Goal: Task Accomplishment & Management: Complete application form

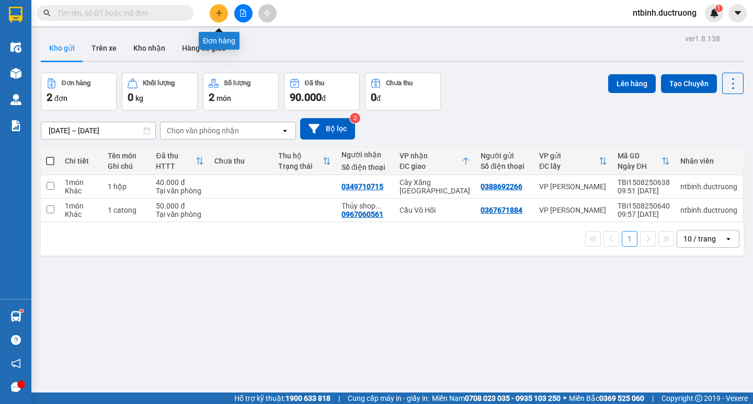
click at [221, 15] on icon "plus" at bounding box center [218, 12] width 7 height 7
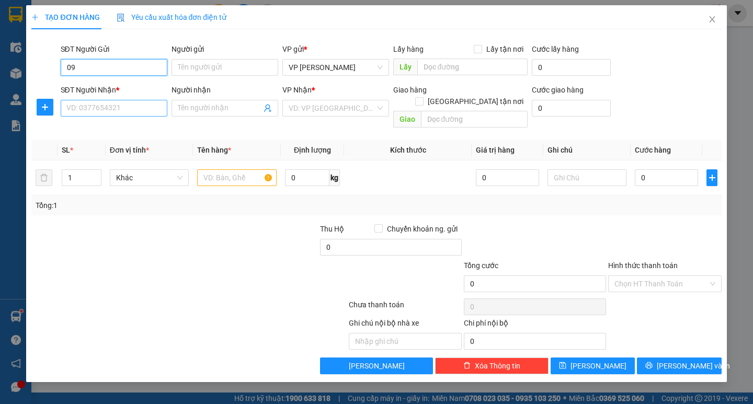
type input "0"
click at [104, 111] on div "0826439666" at bounding box center [114, 105] width 107 height 17
type input "0826439666"
drag, startPoint x: 111, startPoint y: 74, endPoint x: 43, endPoint y: 64, distance: 68.3
click at [43, 64] on div "SĐT Người Gửi 0826439666 Người gửi Tên người gửi VP gửi * VP [PERSON_NAME] Lấy …" at bounding box center [376, 61] width 692 height 37
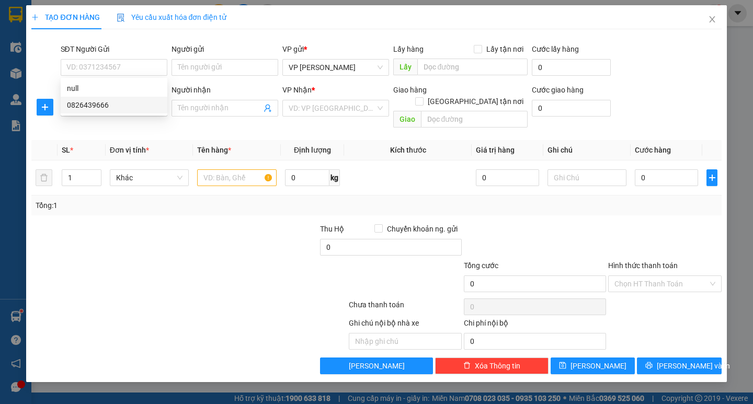
click at [138, 126] on div "Transit Pickup Surcharge Ids Transit Deliver Surcharge Ids Transit Deliver Surc…" at bounding box center [376, 206] width 690 height 337
click at [113, 107] on input "SĐT Người Nhận *" at bounding box center [114, 108] width 107 height 17
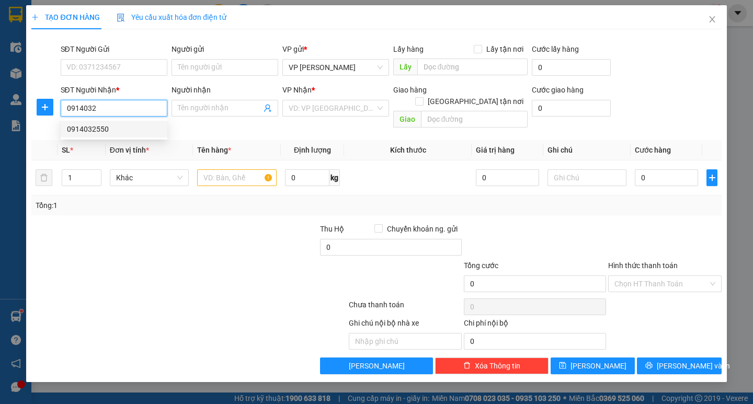
click at [116, 133] on div "0914032550" at bounding box center [114, 129] width 94 height 12
type input "0914032550"
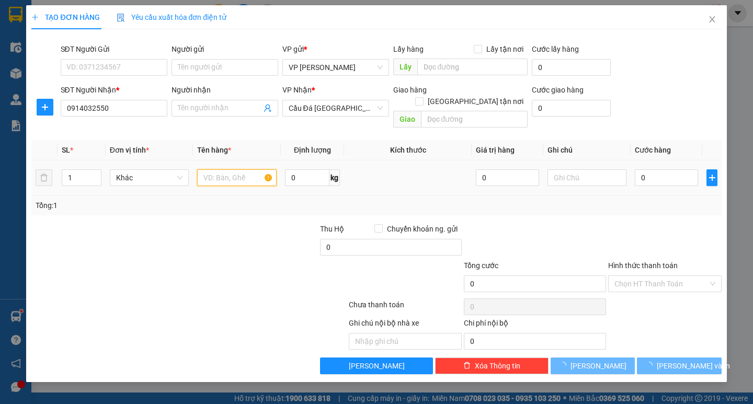
click at [217, 169] on input "text" at bounding box center [236, 177] width 79 height 17
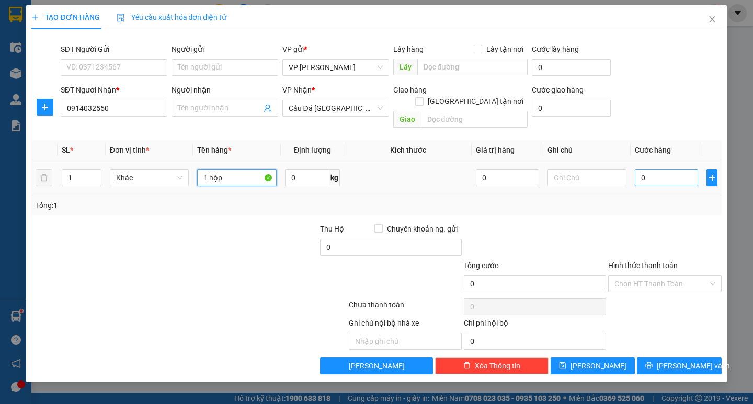
type input "1 hộp"
click at [636, 169] on input "0" at bounding box center [666, 177] width 63 height 17
click at [634, 168] on td "0" at bounding box center [667, 178] width 72 height 35
click at [643, 169] on input "0" at bounding box center [666, 177] width 63 height 17
type input "40"
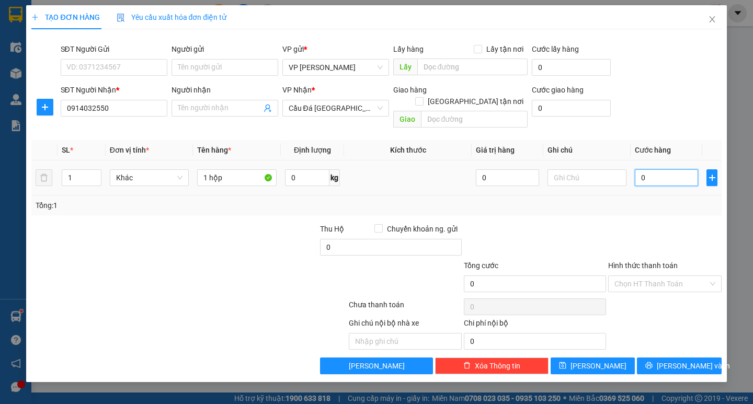
type input "40"
click at [641, 200] on div "Tổng: 1" at bounding box center [376, 206] width 681 height 12
type input "40.000"
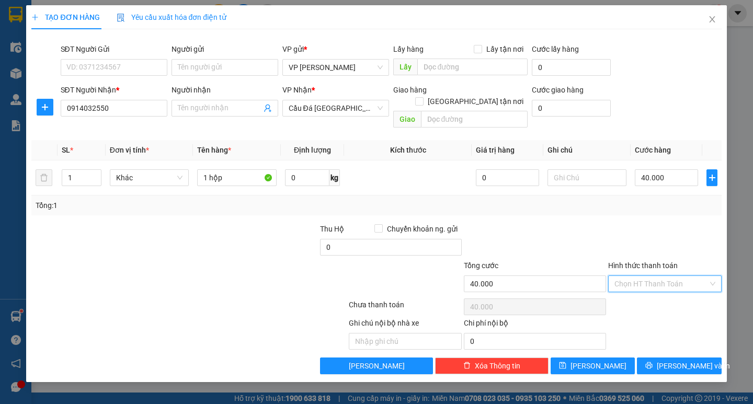
click at [653, 278] on input "Hình thức thanh toán" at bounding box center [662, 284] width 94 height 16
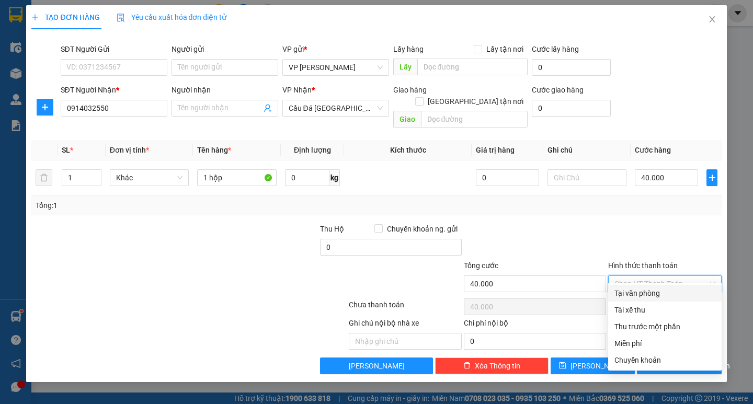
click at [653, 295] on div "Tại văn phòng" at bounding box center [665, 294] width 101 height 12
type input "0"
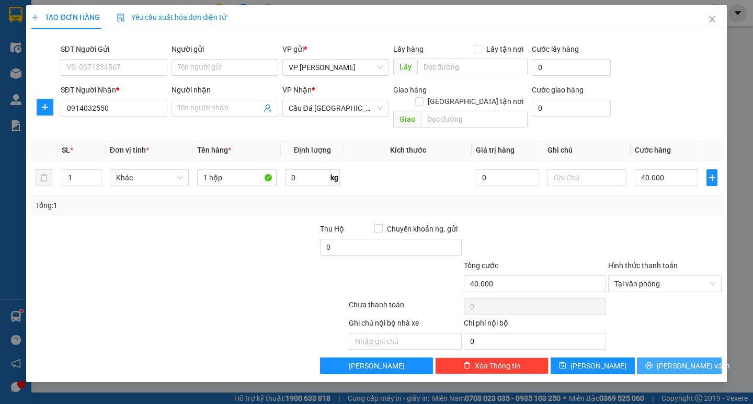
click at [669, 361] on button "[PERSON_NAME] và In" at bounding box center [679, 366] width 84 height 17
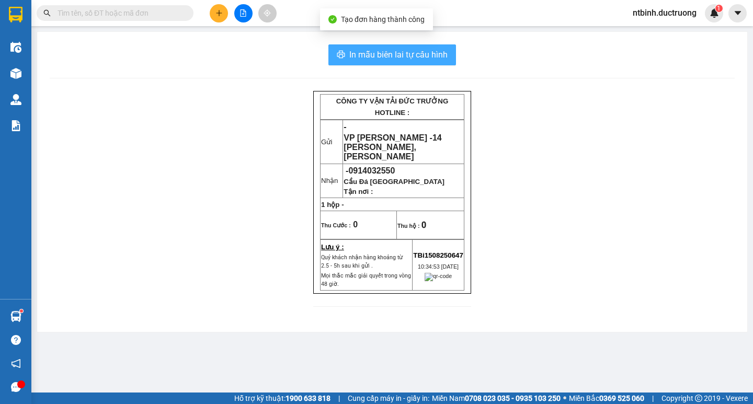
click at [372, 60] on span "In mẫu biên lai tự cấu hình" at bounding box center [398, 54] width 98 height 13
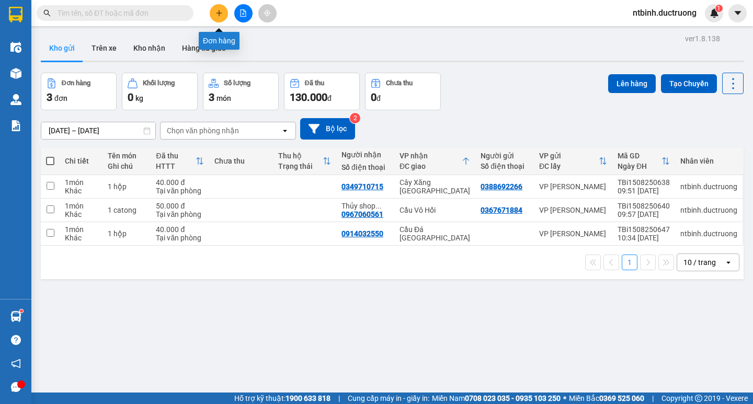
click at [222, 14] on icon "plus" at bounding box center [218, 12] width 7 height 7
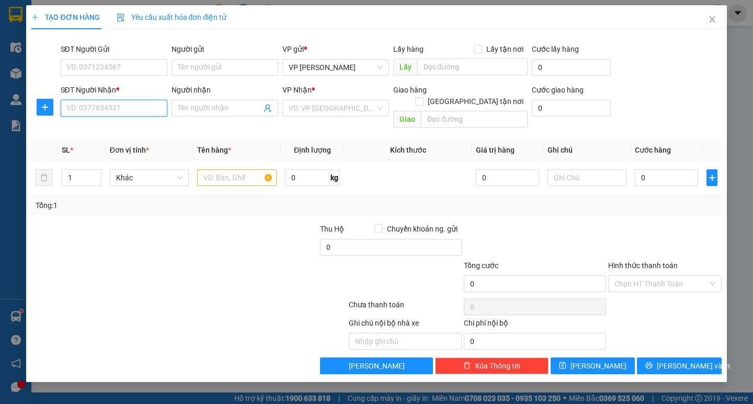
click at [112, 112] on input "SĐT Người Nhận *" at bounding box center [114, 108] width 107 height 17
click at [107, 71] on input "SĐT Người Gửi" at bounding box center [114, 67] width 107 height 17
type input "0374100038"
click at [123, 115] on input "SĐT Người Nhận *" at bounding box center [114, 108] width 107 height 17
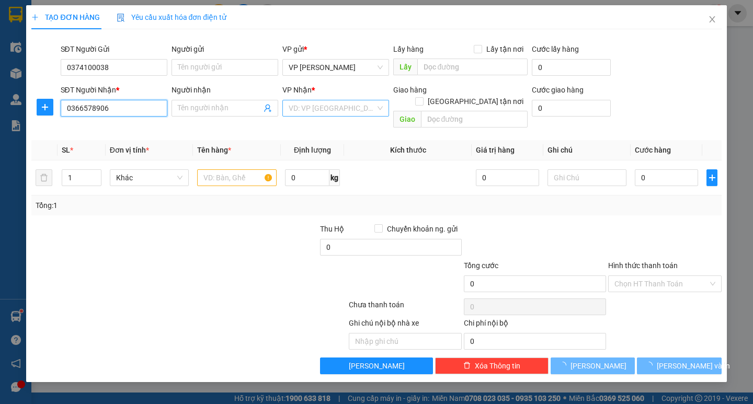
type input "0366578906"
click at [350, 109] on input "search" at bounding box center [332, 108] width 87 height 16
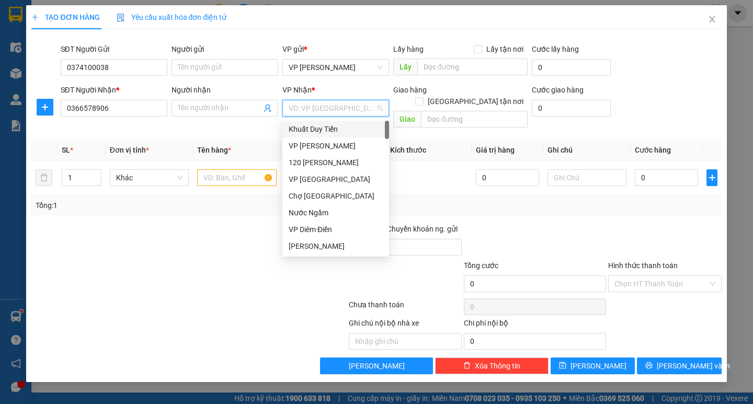
type input "g"
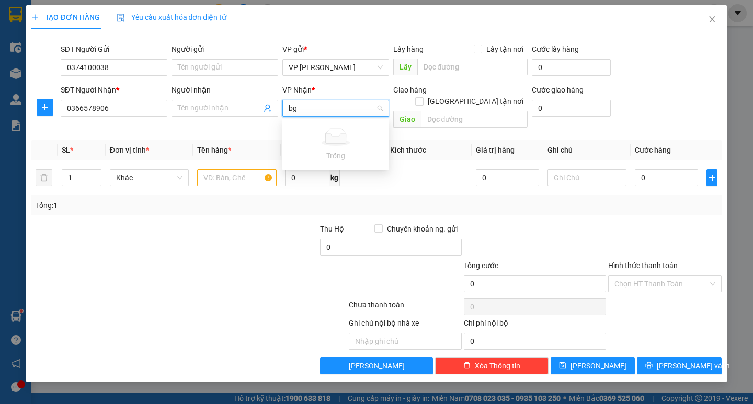
type input "b"
type input "ngã"
click at [253, 169] on input "text" at bounding box center [236, 177] width 79 height 17
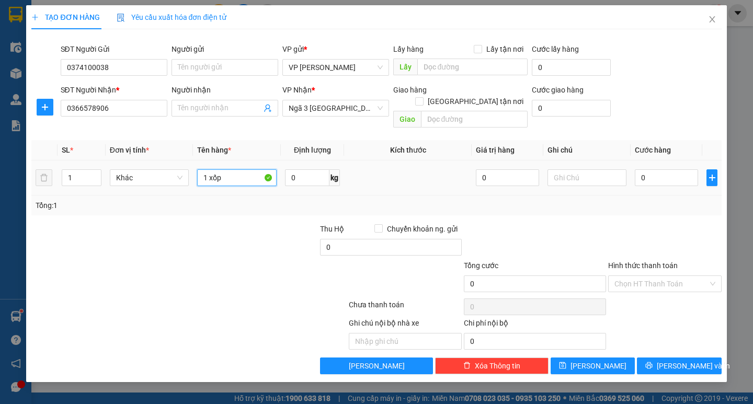
type input "1 xốp"
click at [642, 176] on div "0" at bounding box center [666, 177] width 63 height 21
click at [643, 169] on input "0" at bounding box center [666, 177] width 63 height 17
click at [640, 169] on input "0" at bounding box center [666, 177] width 63 height 17
type input "40"
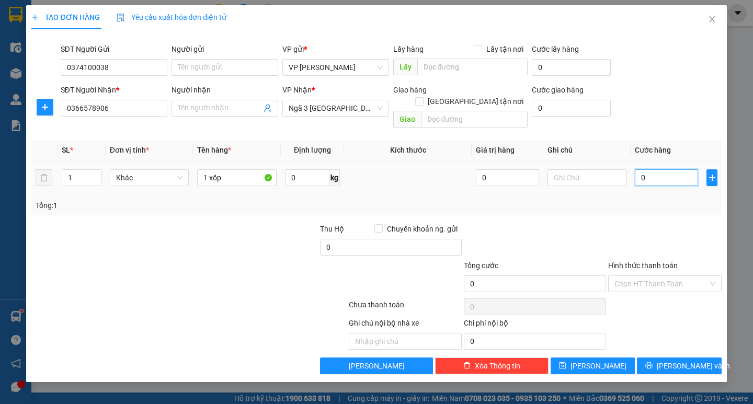
type input "40"
click at [638, 175] on div "40" at bounding box center [666, 177] width 63 height 21
type input "40.000"
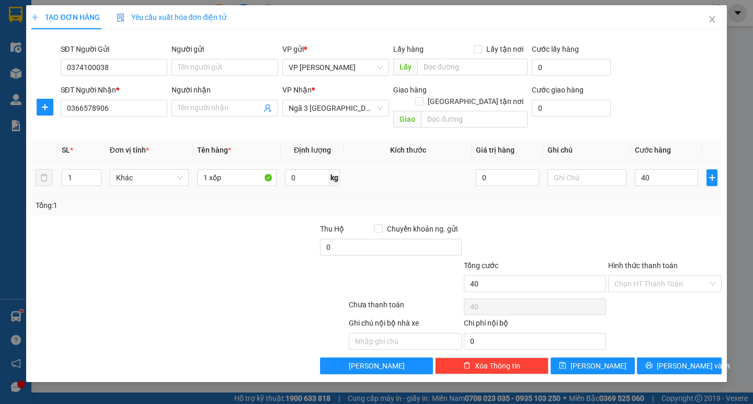
type input "40.000"
click at [673, 360] on span "[PERSON_NAME] và In" at bounding box center [693, 366] width 73 height 12
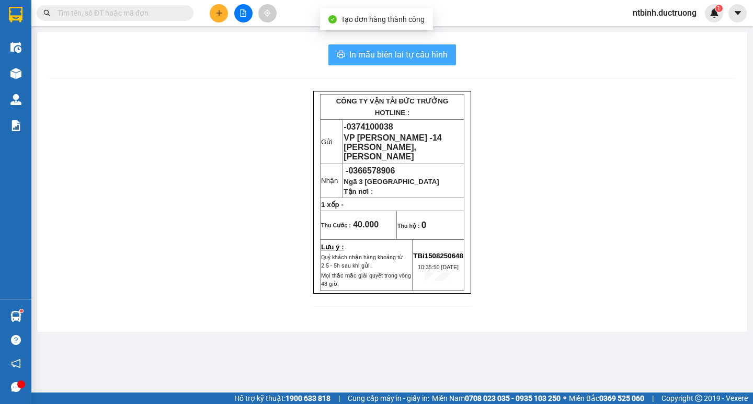
click at [414, 59] on span "In mẫu biên lai tự cấu hình" at bounding box center [398, 54] width 98 height 13
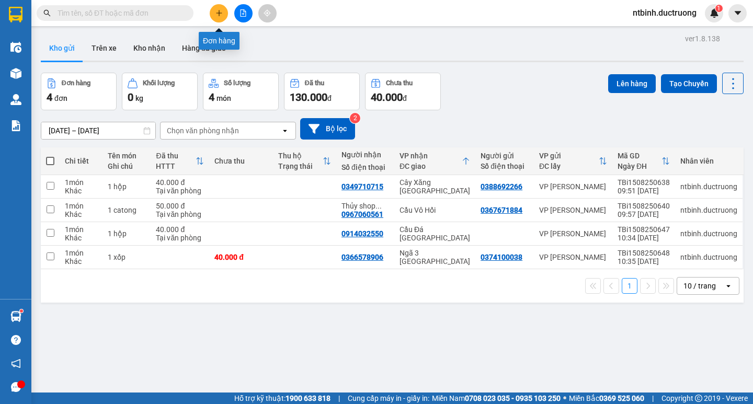
click at [213, 17] on button at bounding box center [219, 13] width 18 height 18
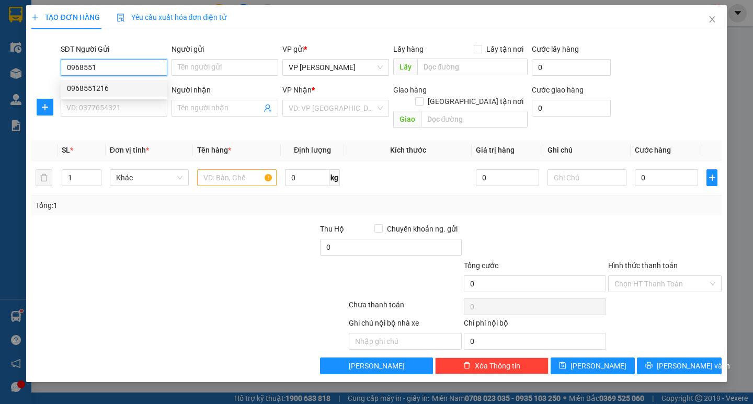
click at [83, 86] on div "0968551216" at bounding box center [114, 89] width 94 height 12
type input "0968551216"
click at [85, 108] on input "SĐT Người Nhận *" at bounding box center [114, 108] width 107 height 17
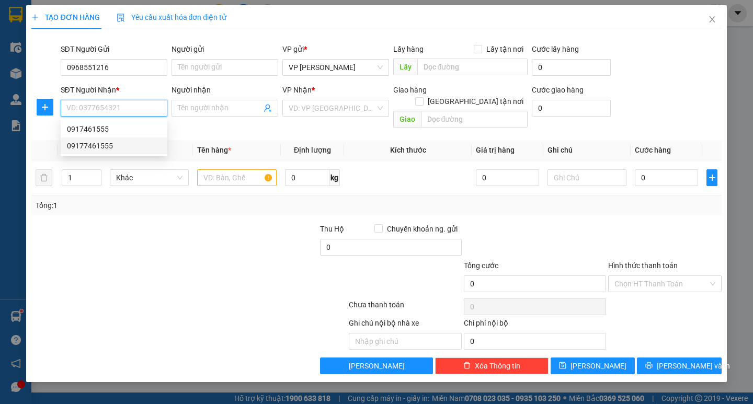
click at [111, 151] on div "09177461555" at bounding box center [114, 146] width 94 height 12
type input "09177461555"
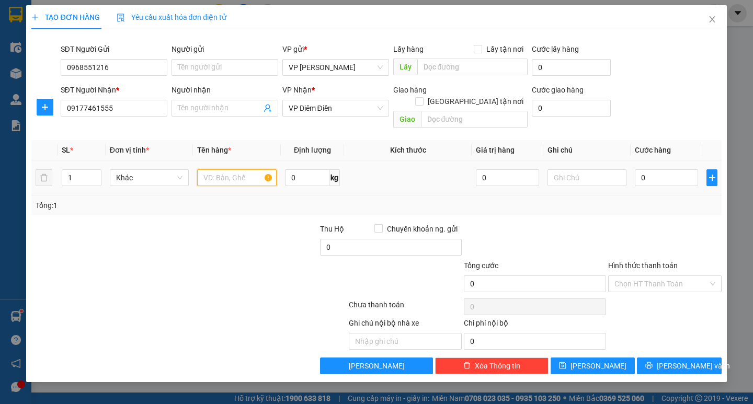
click at [234, 169] on input "text" at bounding box center [236, 177] width 79 height 17
type input "1 catong"
click at [658, 170] on input "0" at bounding box center [666, 177] width 63 height 17
click at [639, 170] on input "0" at bounding box center [666, 177] width 63 height 17
type input "50"
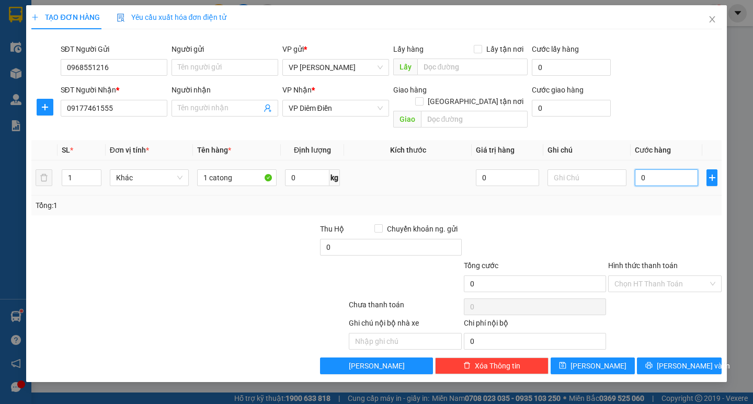
type input "50"
click at [649, 209] on div "Transit Pickup Surcharge Ids Transit Deliver Surcharge Ids Transit Deliver Surc…" at bounding box center [376, 206] width 690 height 337
type input "50.000"
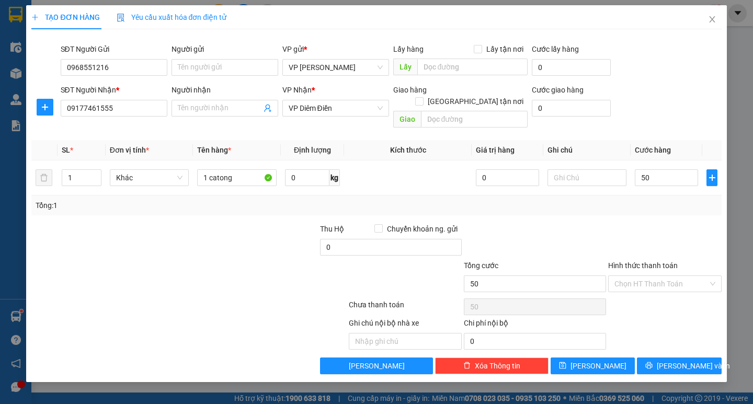
type input "50.000"
click at [673, 360] on span "[PERSON_NAME] và In" at bounding box center [693, 366] width 73 height 12
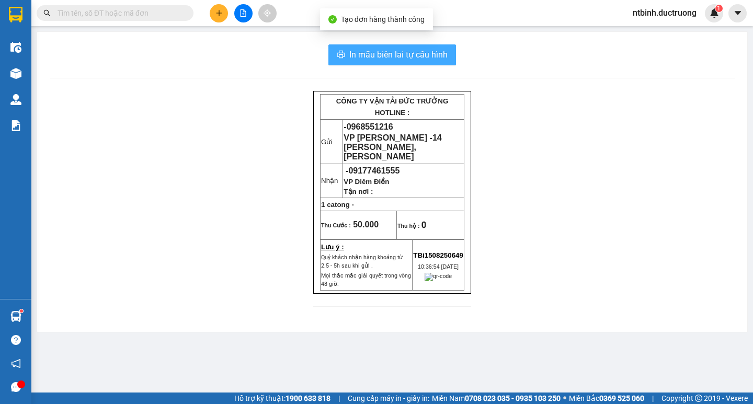
click at [419, 62] on button "In mẫu biên lai tự cấu hình" at bounding box center [392, 54] width 128 height 21
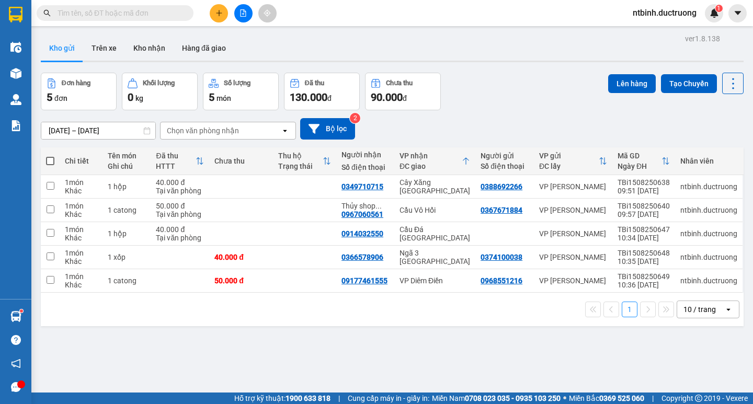
click at [218, 12] on icon "plus" at bounding box center [218, 12] width 7 height 7
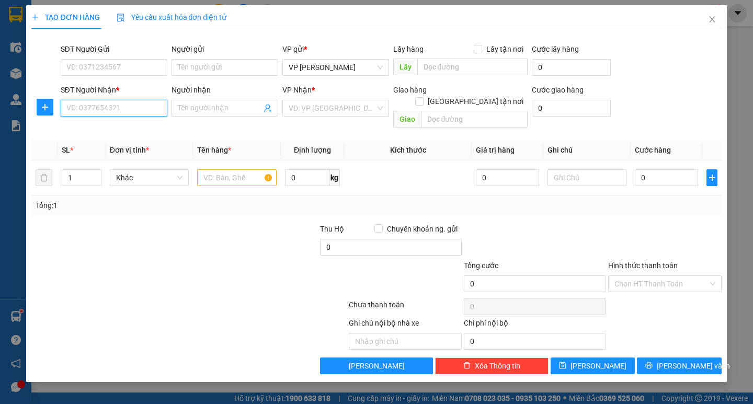
click at [119, 110] on input "SĐT Người Nhận *" at bounding box center [114, 108] width 107 height 17
click at [110, 131] on div "0986260369" at bounding box center [114, 129] width 94 height 12
type input "0986260369"
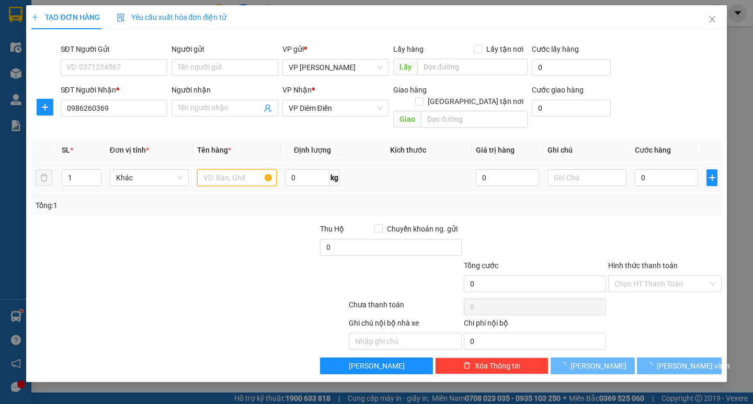
click at [231, 169] on input "text" at bounding box center [236, 177] width 79 height 17
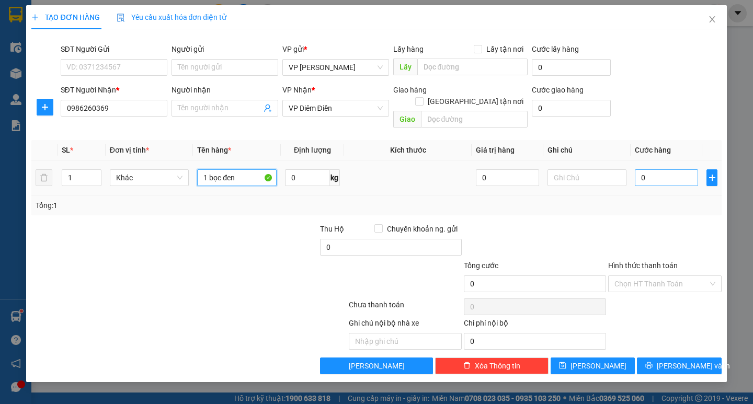
type input "1 bọc đen"
click at [647, 169] on input "0" at bounding box center [666, 177] width 63 height 17
click at [636, 169] on input "0" at bounding box center [666, 177] width 63 height 17
type input "50"
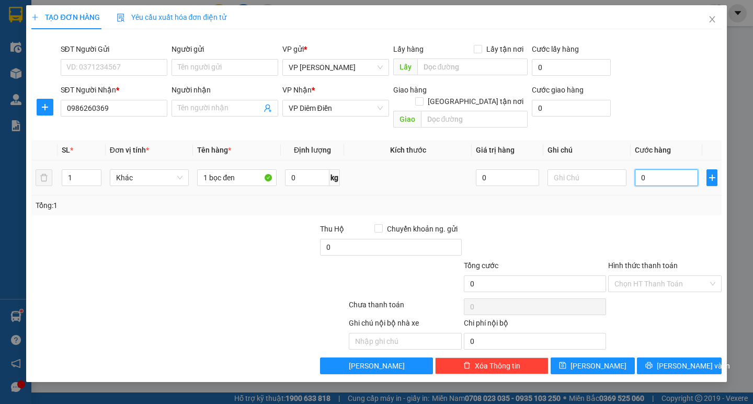
type input "50"
click at [684, 360] on span "[PERSON_NAME] và In" at bounding box center [693, 366] width 73 height 12
type input "50.000"
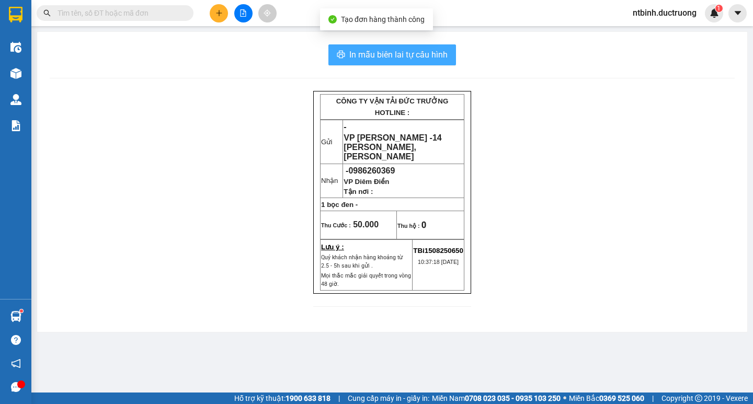
click at [336, 48] on button "In mẫu biên lai tự cấu hình" at bounding box center [392, 54] width 128 height 21
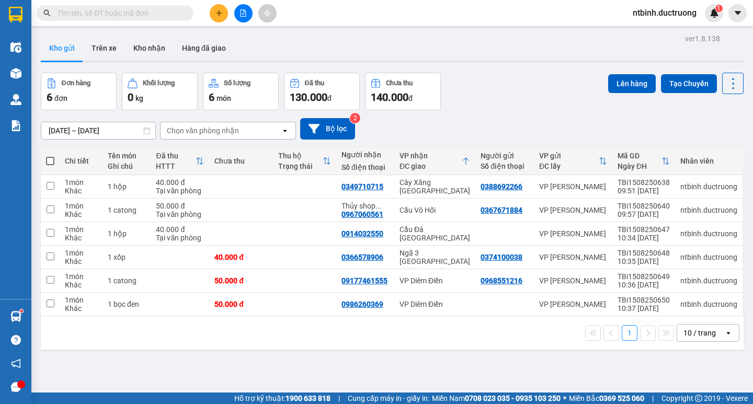
click at [211, 14] on button at bounding box center [219, 13] width 18 height 18
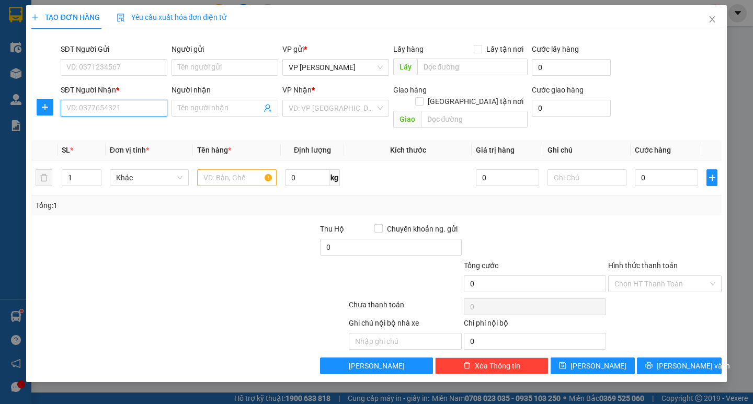
click at [114, 108] on input "SĐT Người Nhận *" at bounding box center [114, 108] width 107 height 17
click at [112, 127] on div "0362041399" at bounding box center [114, 129] width 94 height 12
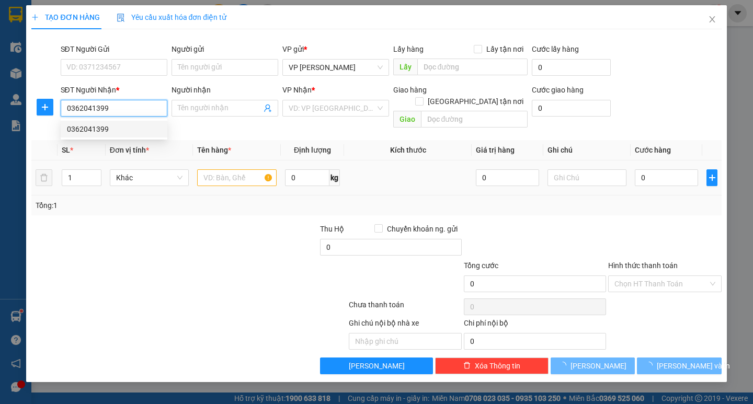
type input "0362041399"
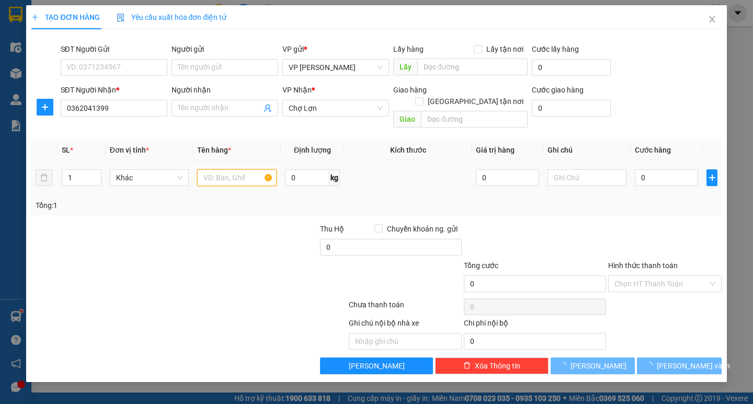
click at [212, 169] on input "text" at bounding box center [236, 177] width 79 height 17
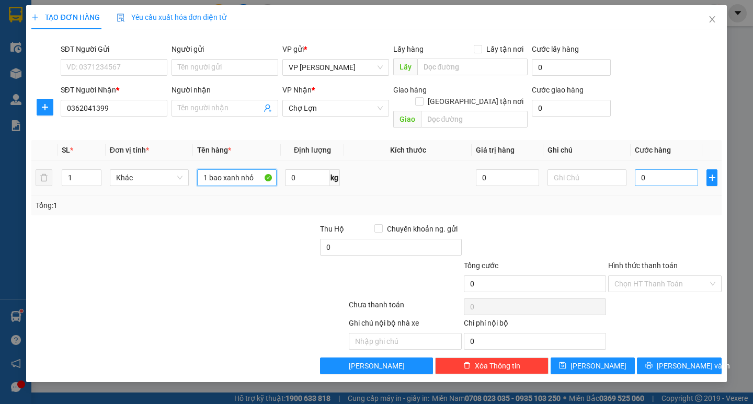
type input "1 bao xanh nhỏ"
click at [654, 169] on input "0" at bounding box center [666, 177] width 63 height 17
click at [642, 169] on input "0" at bounding box center [666, 177] width 63 height 17
drag, startPoint x: 641, startPoint y: 198, endPoint x: 644, endPoint y: 203, distance: 5.8
click at [642, 201] on div "Tổng: 1" at bounding box center [376, 206] width 690 height 20
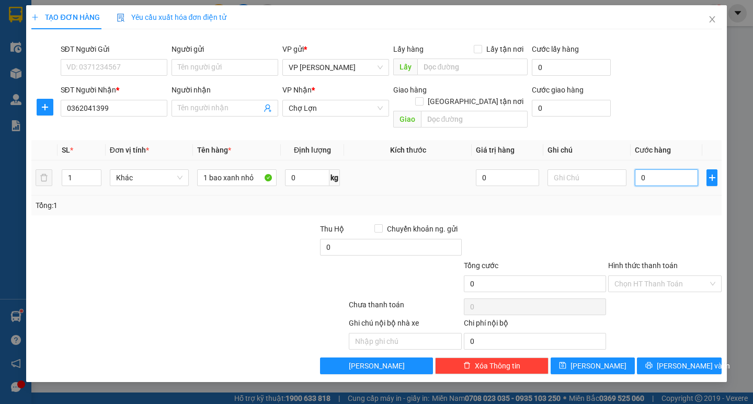
click at [650, 169] on input "0" at bounding box center [666, 177] width 63 height 17
click at [645, 169] on input "0" at bounding box center [666, 177] width 63 height 17
click at [643, 169] on input "0" at bounding box center [666, 177] width 63 height 17
type input "50"
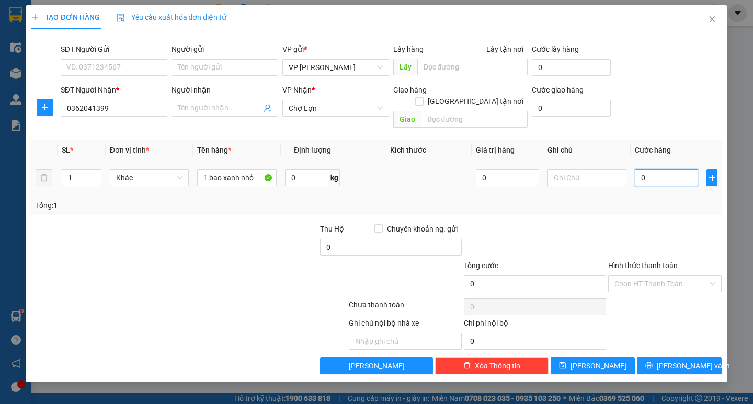
type input "50"
click at [641, 201] on div "Tổng: 1" at bounding box center [376, 206] width 690 height 20
type input "50.000"
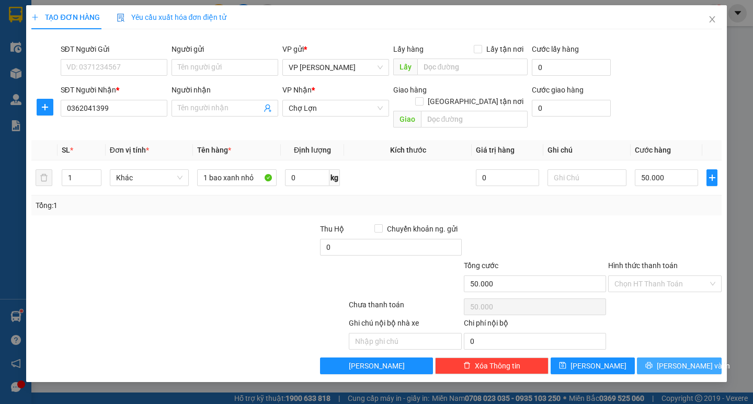
click at [683, 360] on span "[PERSON_NAME] và In" at bounding box center [693, 366] width 73 height 12
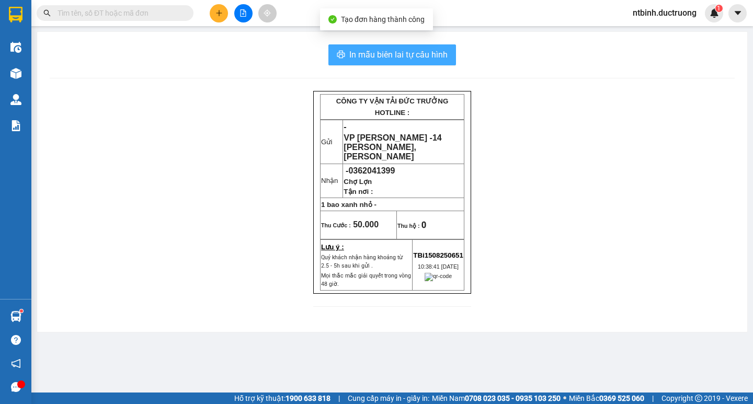
click at [357, 54] on span "In mẫu biên lai tự cấu hình" at bounding box center [398, 54] width 98 height 13
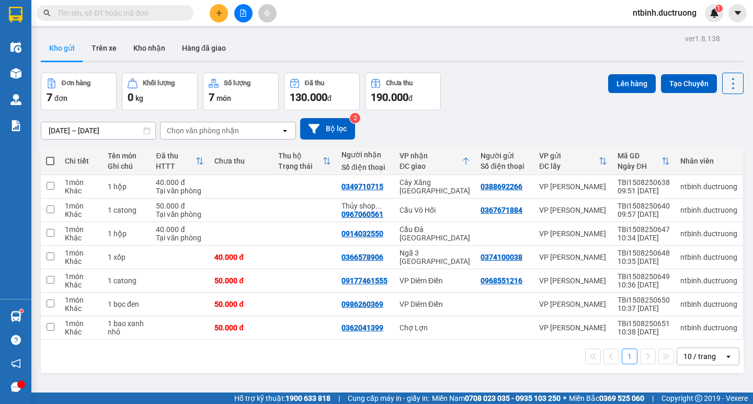
click at [221, 11] on icon "plus" at bounding box center [218, 12] width 7 height 7
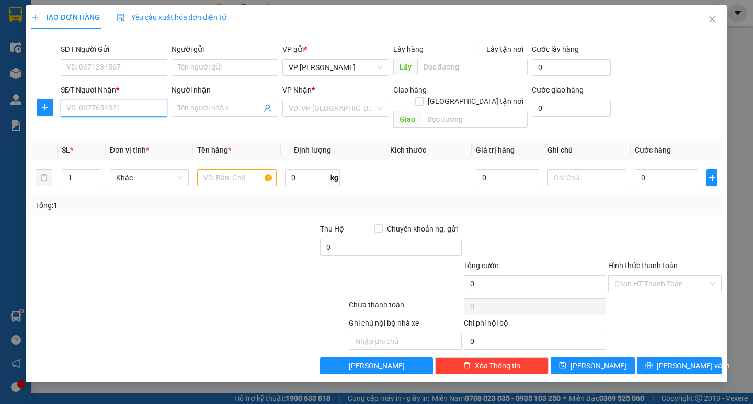
click at [138, 104] on input "SĐT Người Nhận *" at bounding box center [114, 108] width 107 height 17
click at [120, 129] on div "0967150713" at bounding box center [114, 129] width 94 height 12
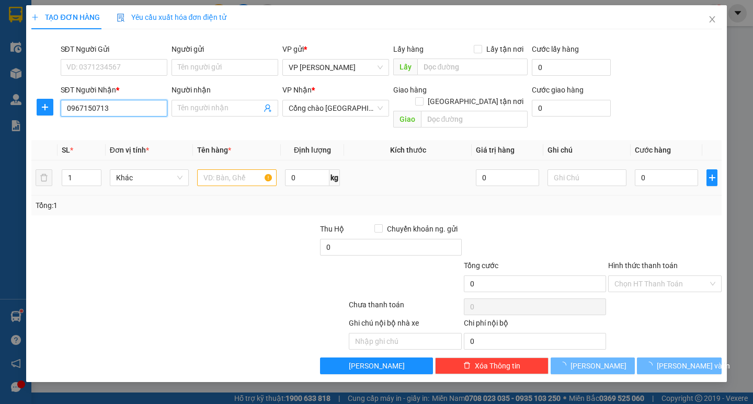
type input "0967150713"
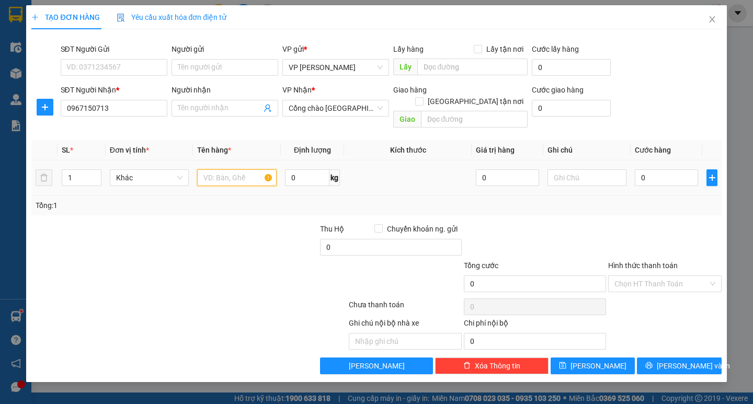
click at [229, 169] on input "text" at bounding box center [236, 177] width 79 height 17
type input "2 thanh"
click at [650, 169] on input "0" at bounding box center [666, 177] width 63 height 17
click at [641, 169] on input "0" at bounding box center [666, 177] width 63 height 17
type input "10"
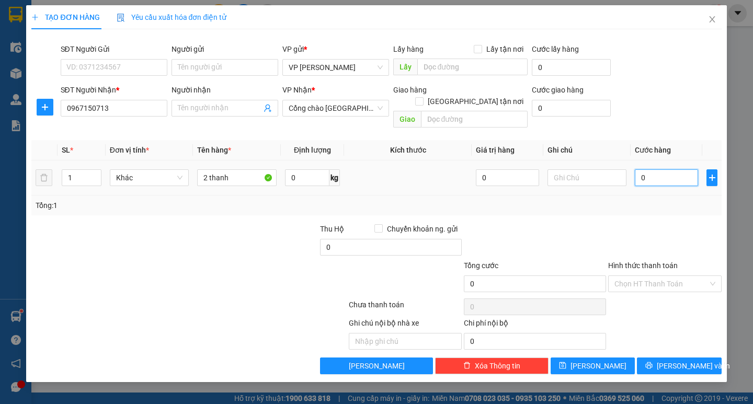
type input "10"
type input "150"
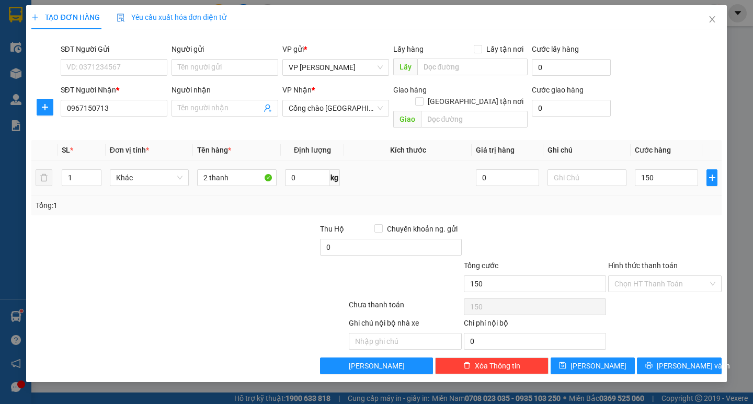
click at [650, 200] on div "Tổng: 1" at bounding box center [376, 206] width 681 height 12
type input "150.000"
click at [675, 276] on input "Hình thức thanh toán" at bounding box center [662, 284] width 94 height 16
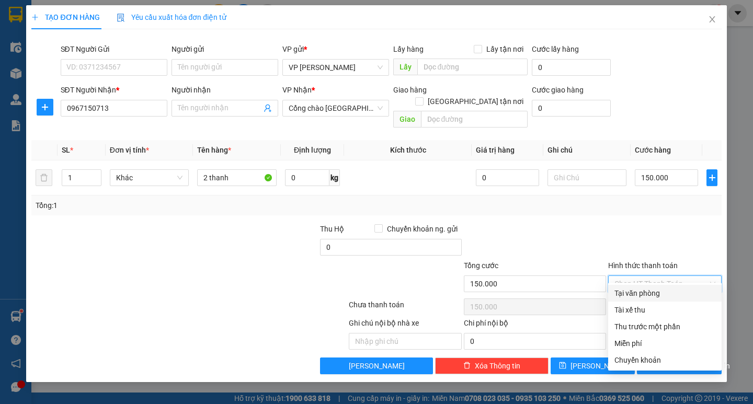
click at [668, 294] on div "Tại văn phòng" at bounding box center [665, 294] width 101 height 12
type input "0"
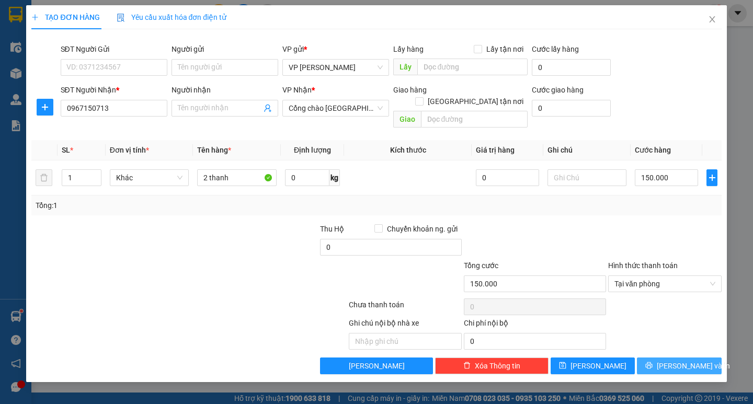
click at [683, 360] on span "[PERSON_NAME] và In" at bounding box center [693, 366] width 73 height 12
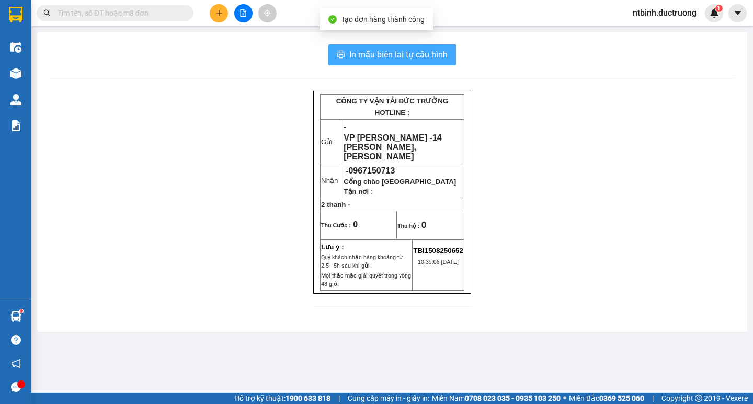
click at [411, 57] on span "In mẫu biên lai tự cấu hình" at bounding box center [398, 54] width 98 height 13
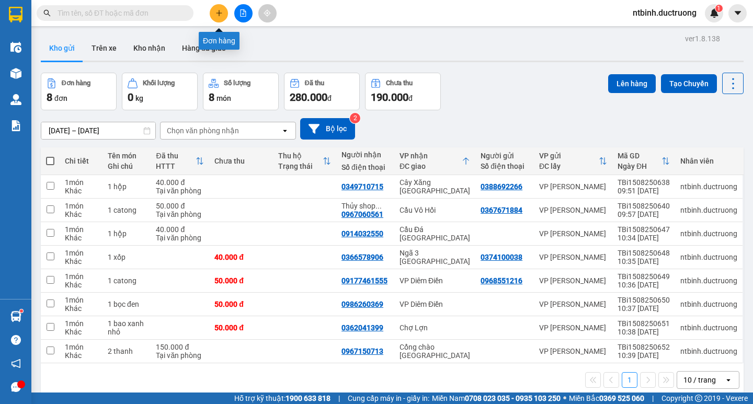
click at [216, 10] on icon "plus" at bounding box center [218, 12] width 7 height 7
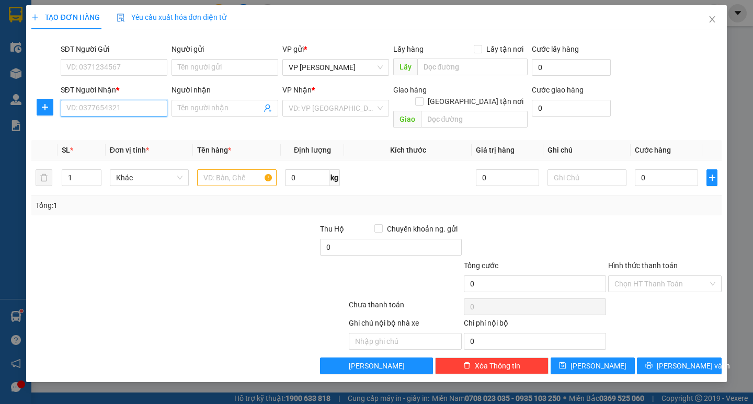
click at [123, 112] on input "SĐT Người Nhận *" at bounding box center [114, 108] width 107 height 17
click at [116, 144] on div "0943020446 - viêt anh" at bounding box center [114, 146] width 94 height 12
type input "0943020446"
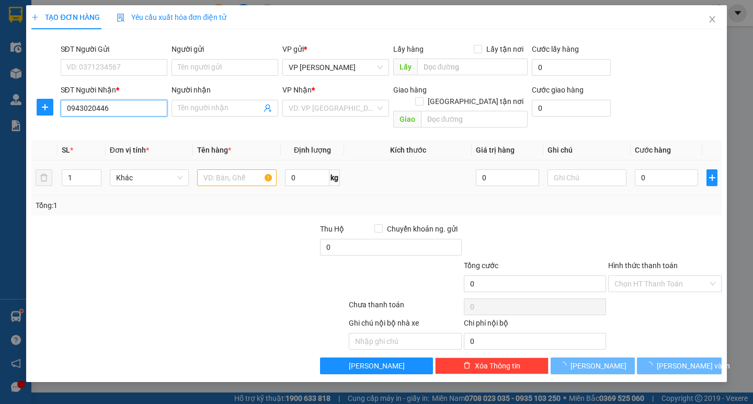
type input "viêt anh"
type input "0943020446"
click at [235, 169] on input "text" at bounding box center [236, 177] width 79 height 17
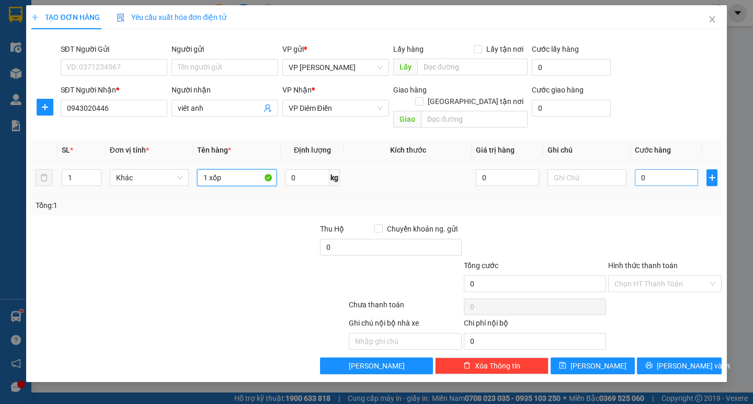
type input "1 xốp"
click at [647, 169] on input "0" at bounding box center [666, 177] width 63 height 17
click at [636, 169] on input "0" at bounding box center [666, 177] width 63 height 17
type input "60"
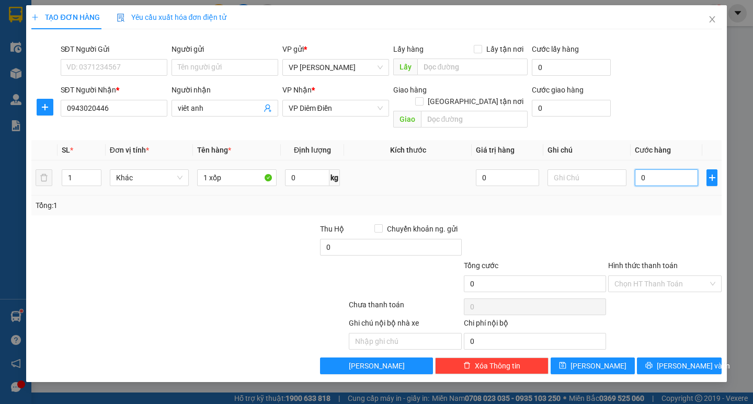
type input "60"
click at [642, 200] on div "Tổng: 1" at bounding box center [376, 206] width 681 height 12
type input "60.000"
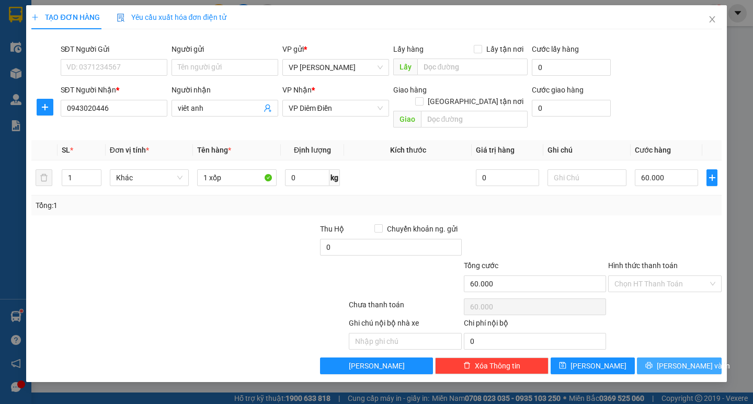
click at [683, 360] on span "[PERSON_NAME] và In" at bounding box center [693, 366] width 73 height 12
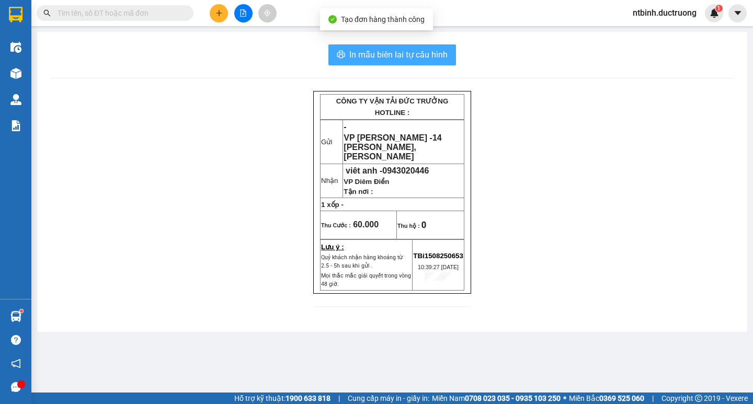
click at [432, 56] on span "In mẫu biên lai tự cấu hình" at bounding box center [398, 54] width 98 height 13
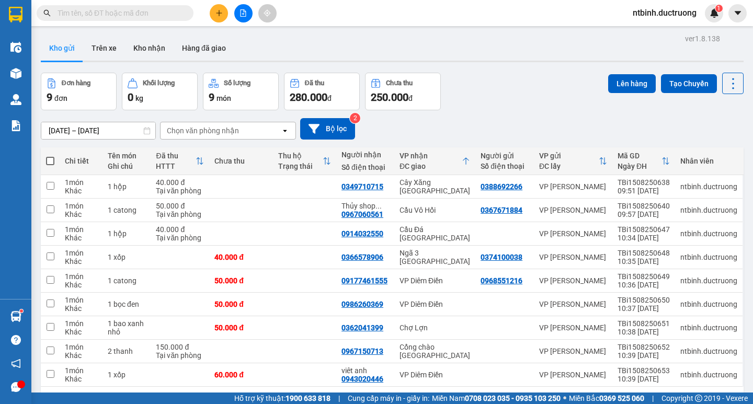
scroll to position [48, 0]
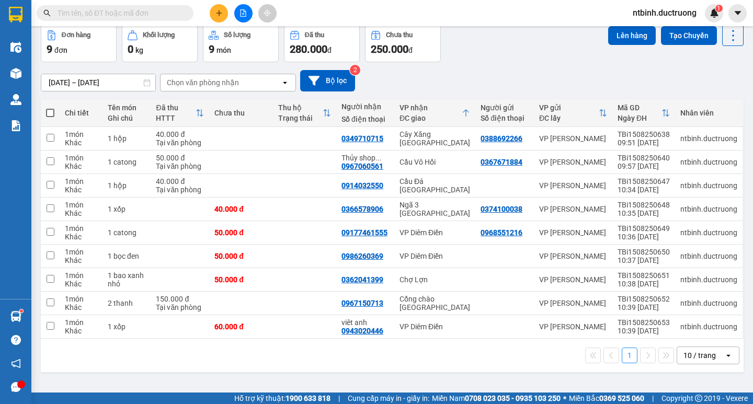
click at [49, 110] on span at bounding box center [50, 113] width 8 height 8
click at [50, 108] on input "checkbox" at bounding box center [50, 108] width 0 height 0
checkbox input "true"
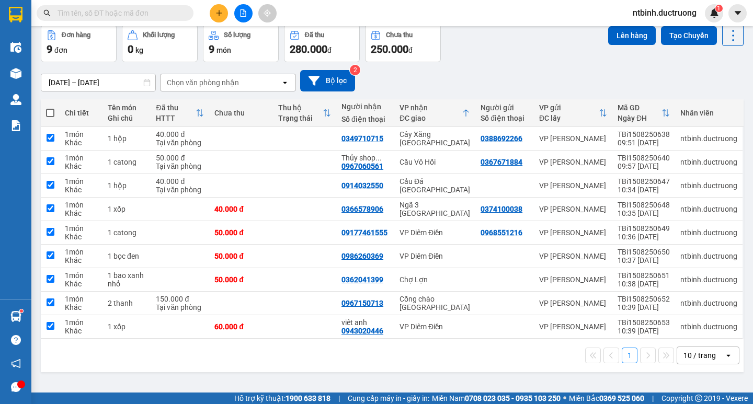
checkbox input "true"
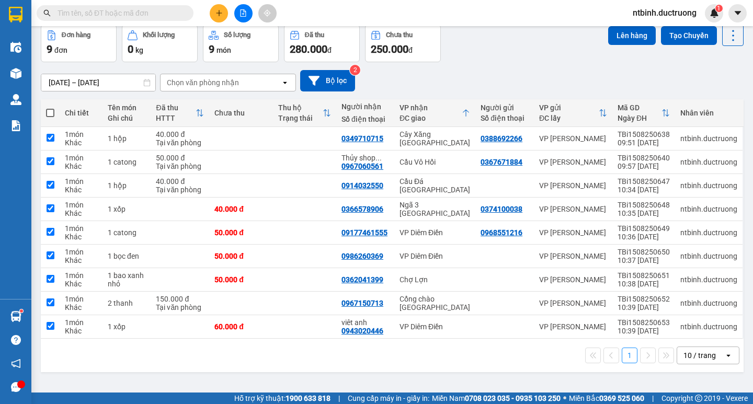
checkbox input "true"
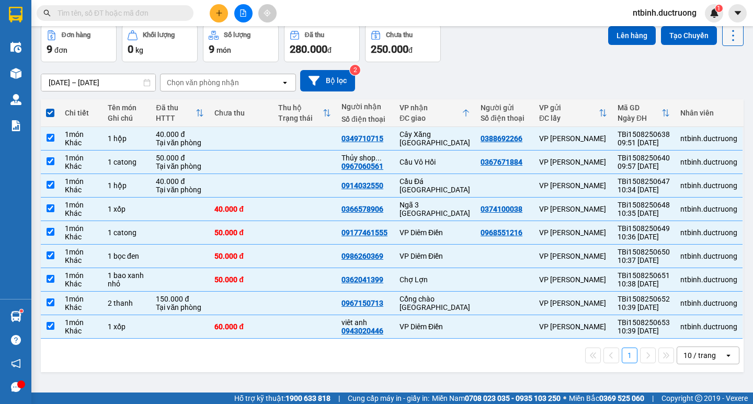
scroll to position [0, 0]
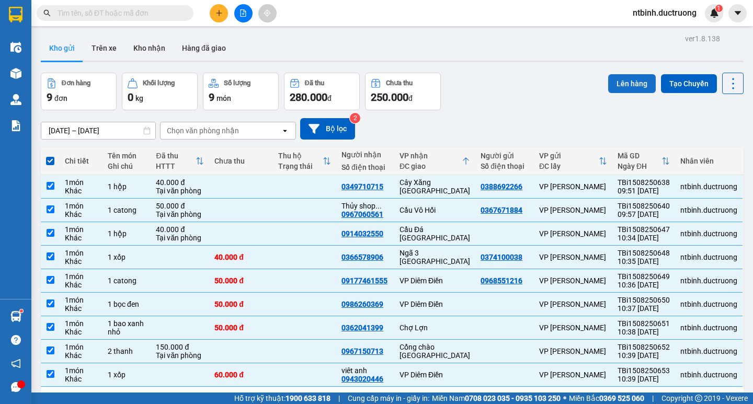
click at [624, 75] on button "Lên hàng" at bounding box center [632, 83] width 48 height 19
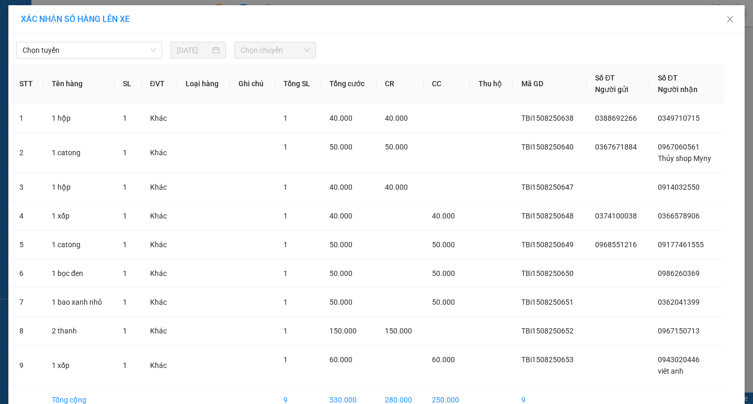
click at [89, 61] on div "Chọn tuyến [DATE] Chọn chuyến STT Tên hàng SL ĐVT Loại hàng Ghi chú Tổng SL Tổn…" at bounding box center [376, 242] width 736 height 416
click at [103, 52] on span "Chọn tuyến" at bounding box center [88, 50] width 133 height 16
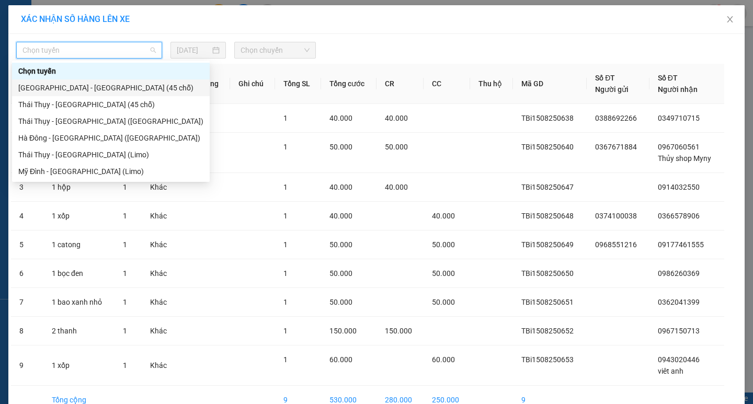
click at [87, 90] on div "[GEOGRAPHIC_DATA] - [GEOGRAPHIC_DATA] (45 chỗ)" at bounding box center [110, 88] width 185 height 12
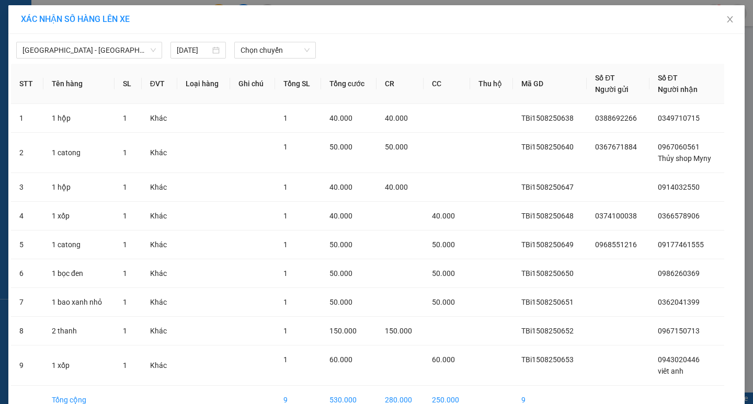
click at [292, 41] on div "[GEOGRAPHIC_DATA] - [GEOGRAPHIC_DATA] (45 chỗ) [DATE] Chọn chuyến" at bounding box center [376, 48] width 731 height 22
click at [289, 47] on span "Chọn chuyến" at bounding box center [275, 50] width 69 height 16
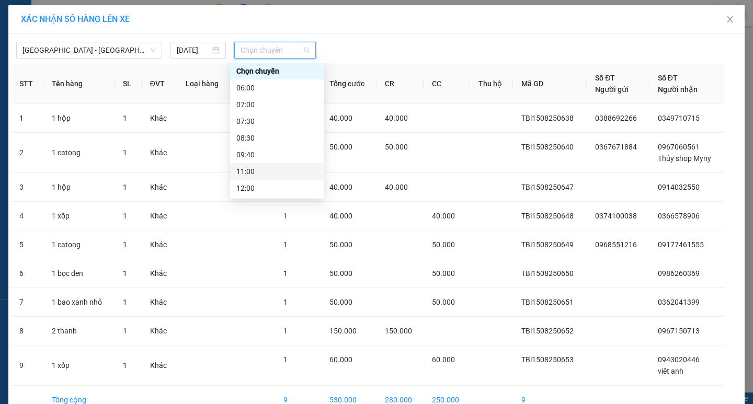
click at [282, 173] on div "11:00" at bounding box center [277, 172] width 82 height 12
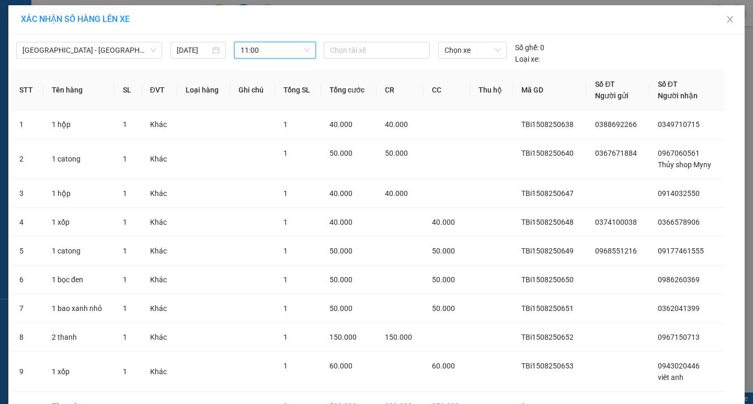
scroll to position [64, 0]
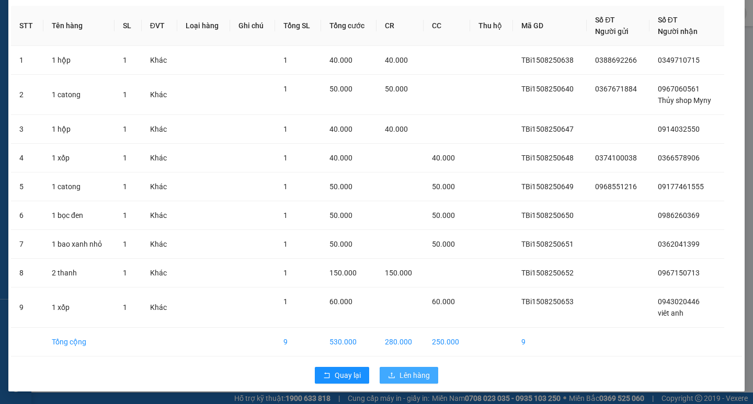
click at [407, 378] on span "Lên hàng" at bounding box center [415, 376] width 30 height 12
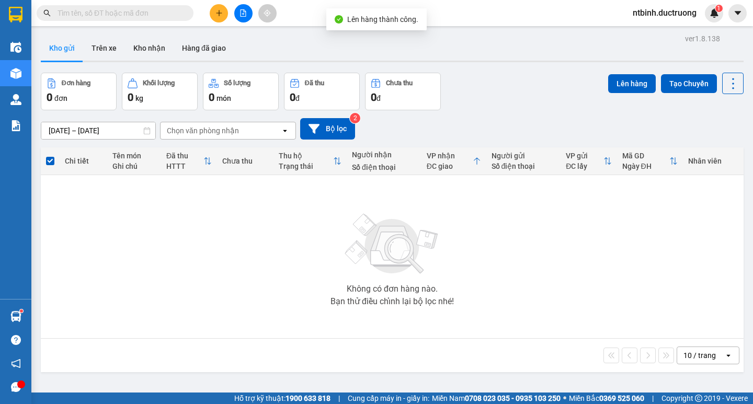
click at [245, 15] on icon "file-add" at bounding box center [243, 12] width 7 height 7
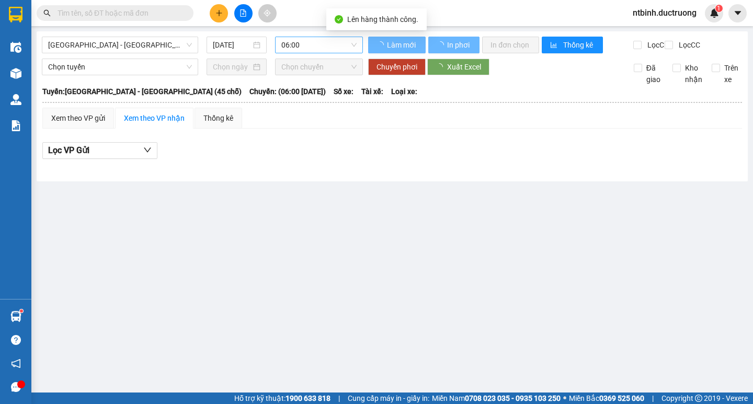
click at [326, 49] on span "06:00" at bounding box center [318, 45] width 75 height 16
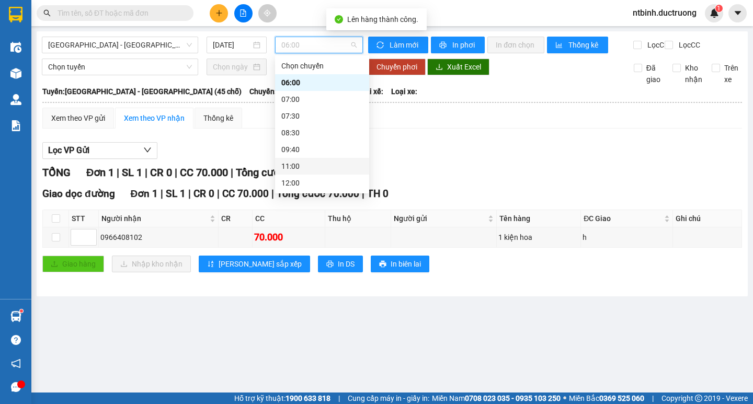
click at [314, 167] on div "11:00" at bounding box center [322, 167] width 82 height 12
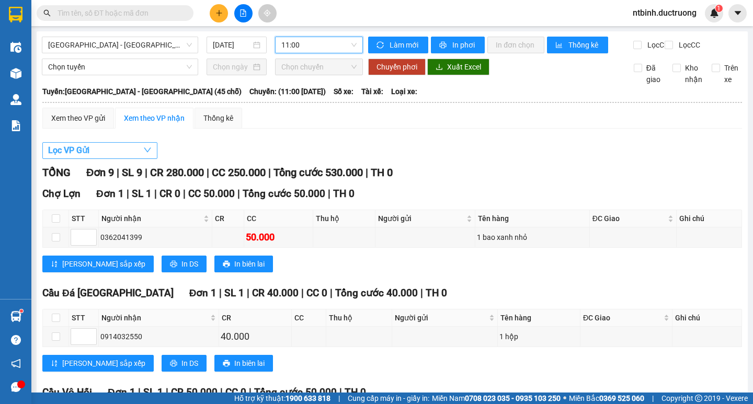
click at [96, 159] on button "Lọc VP Gửi" at bounding box center [99, 150] width 115 height 17
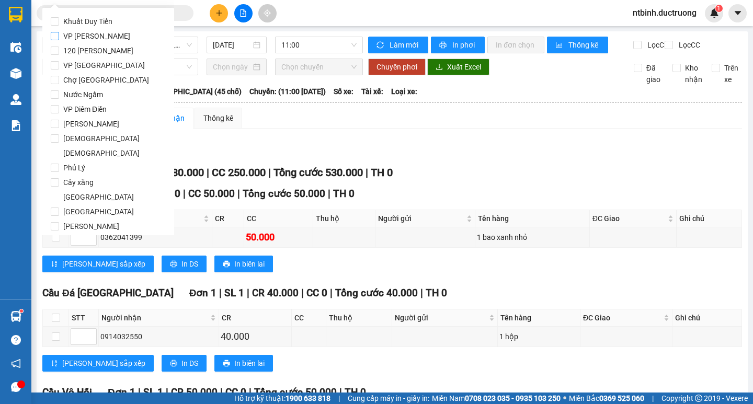
click at [98, 32] on span "VP [PERSON_NAME]" at bounding box center [96, 36] width 75 height 15
click at [59, 32] on input "VP [PERSON_NAME]" at bounding box center [55, 36] width 8 height 8
checkbox input "true"
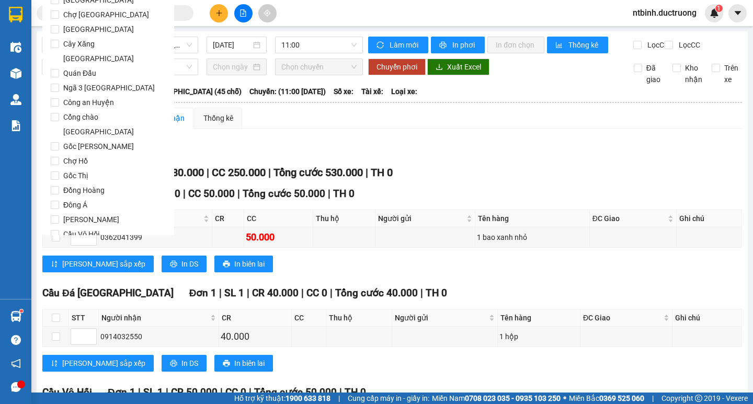
click at [75, 286] on button "Lọc" at bounding box center [65, 294] width 29 height 17
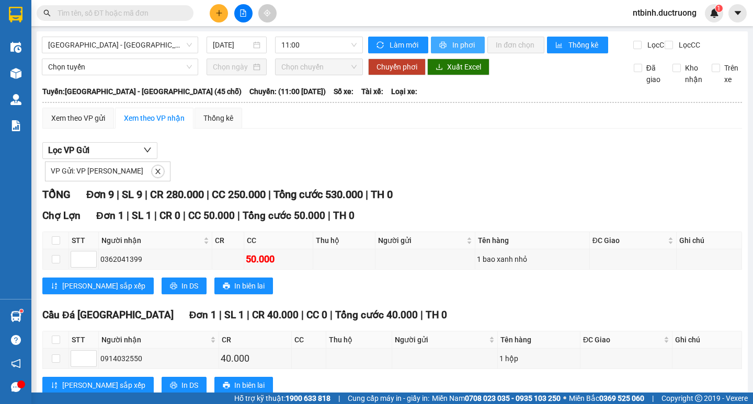
click at [452, 43] on span "In phơi" at bounding box center [464, 45] width 24 height 12
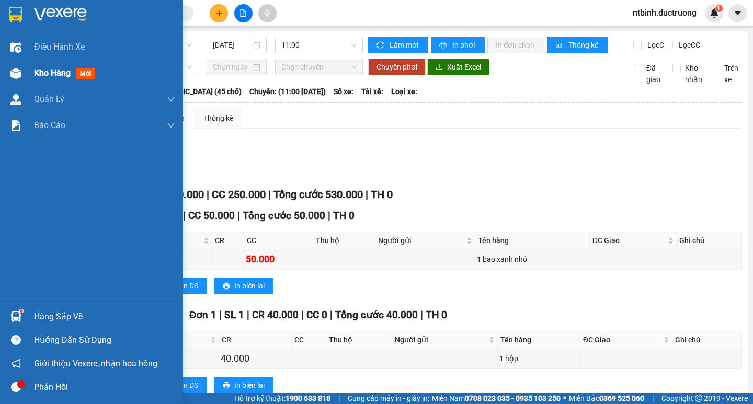
click at [16, 71] on img at bounding box center [15, 73] width 11 height 11
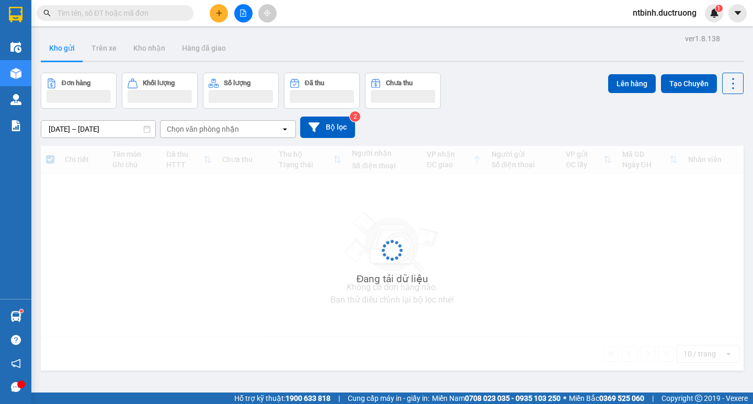
click at [222, 15] on icon "plus" at bounding box center [218, 12] width 7 height 7
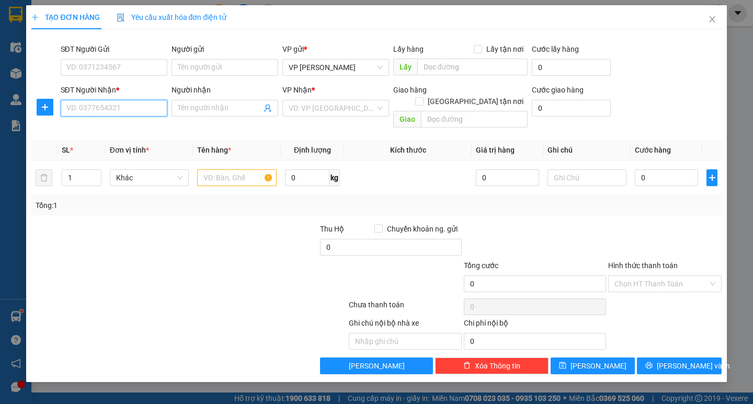
click at [101, 108] on input "SĐT Người Nhận *" at bounding box center [114, 108] width 107 height 17
click at [119, 140] on th "Đơn vị tính *" at bounding box center [149, 150] width 87 height 20
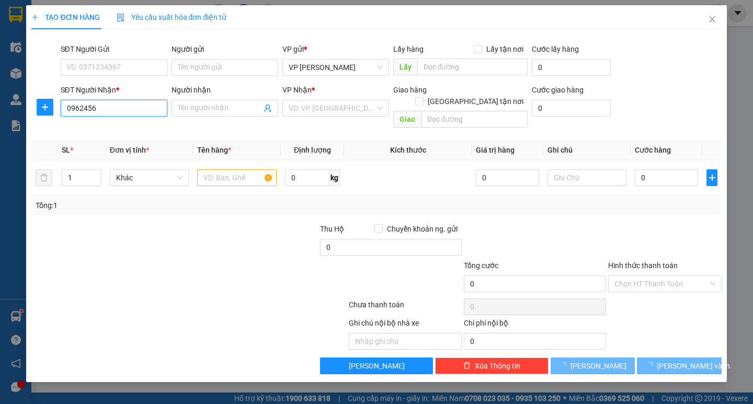
click at [109, 111] on input "0962456" at bounding box center [114, 108] width 107 height 17
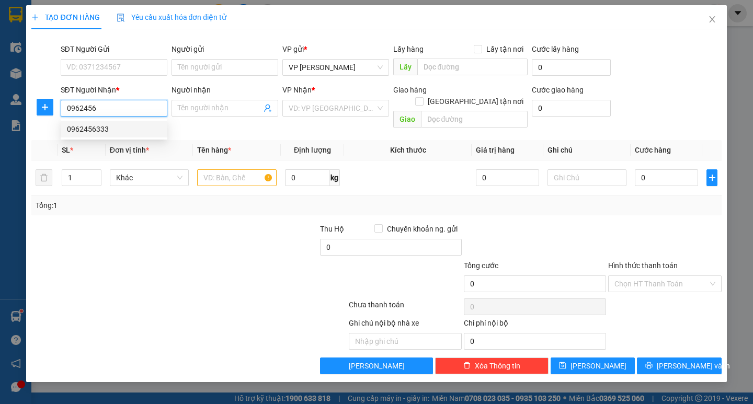
click at [106, 126] on div "0962456333" at bounding box center [114, 129] width 94 height 12
type input "0962456333"
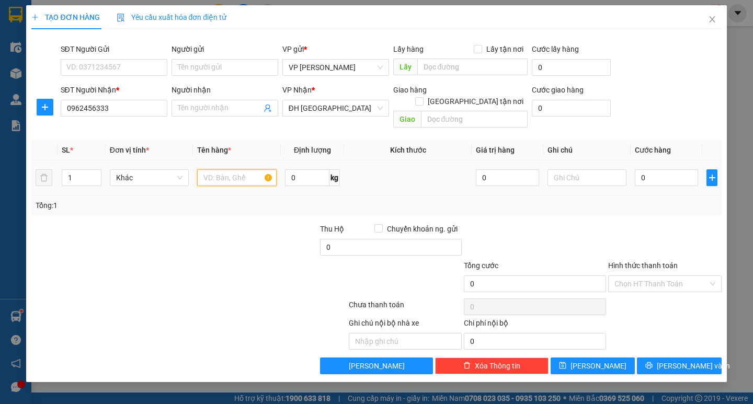
click at [216, 169] on input "text" at bounding box center [236, 177] width 79 height 17
type input "1 xốp"
click at [647, 169] on input "0" at bounding box center [666, 177] width 63 height 17
click at [639, 170] on input "0" at bounding box center [666, 177] width 63 height 17
type input "50"
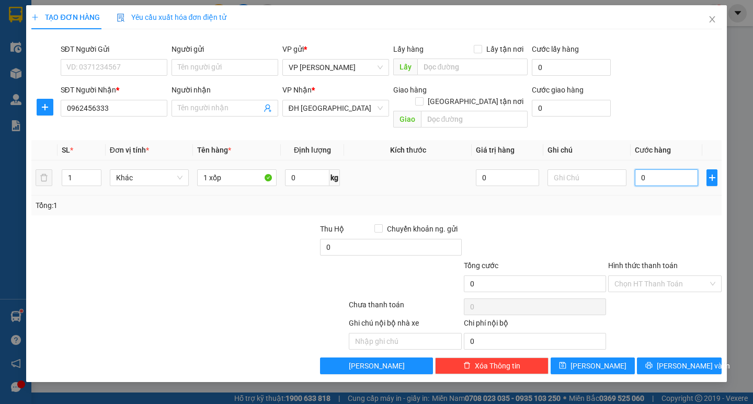
type input "50"
click at [652, 223] on div at bounding box center [665, 241] width 116 height 37
type input "50.000"
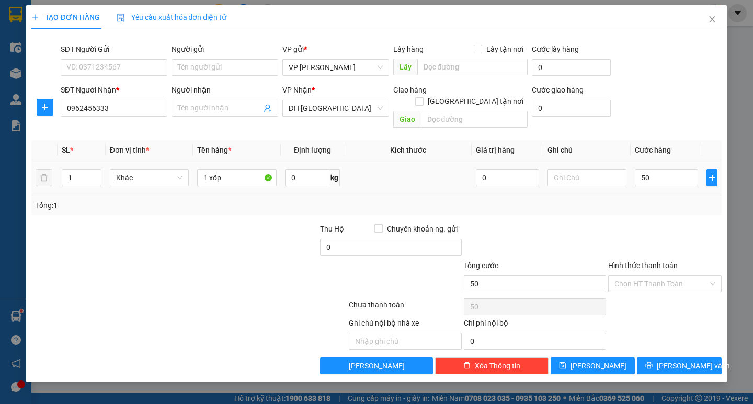
type input "50.000"
click at [657, 358] on button "[PERSON_NAME] và In" at bounding box center [679, 366] width 84 height 17
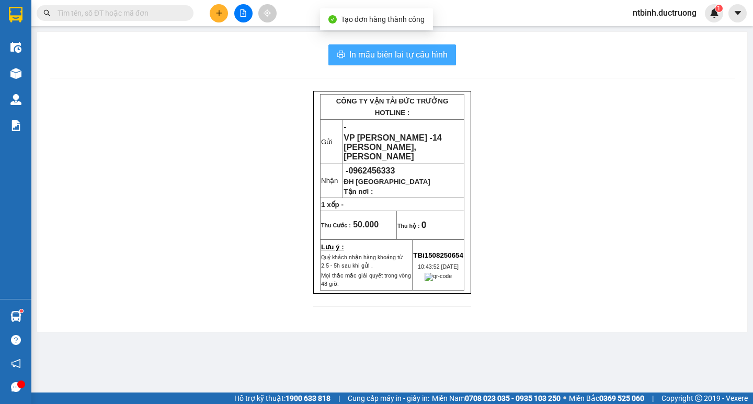
click at [410, 59] on span "In mẫu biên lai tự cấu hình" at bounding box center [398, 54] width 98 height 13
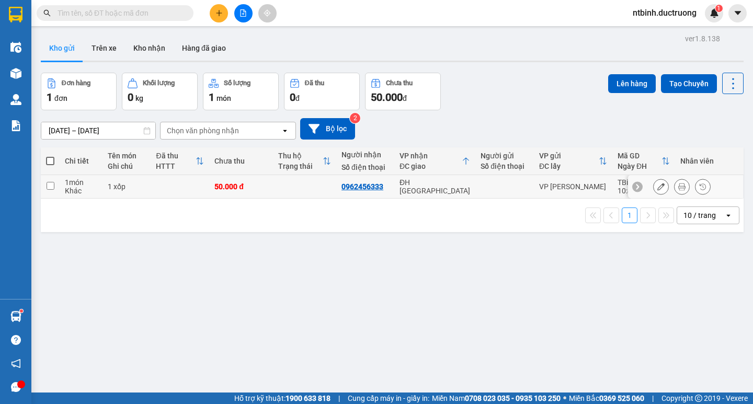
click at [266, 182] on td "50.000 đ" at bounding box center [240, 187] width 63 height 24
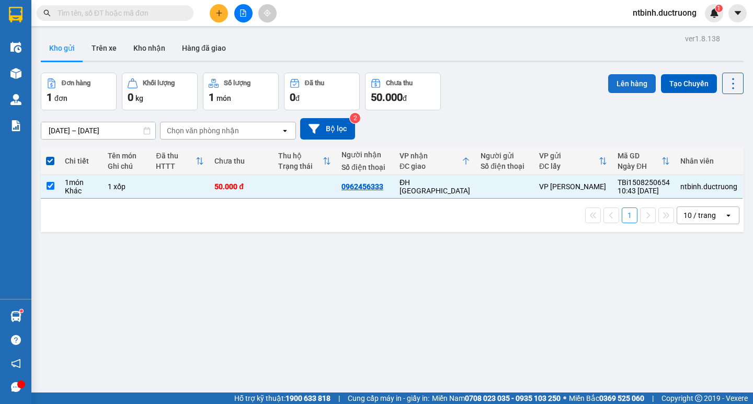
click at [624, 83] on button "Lên hàng" at bounding box center [632, 83] width 48 height 19
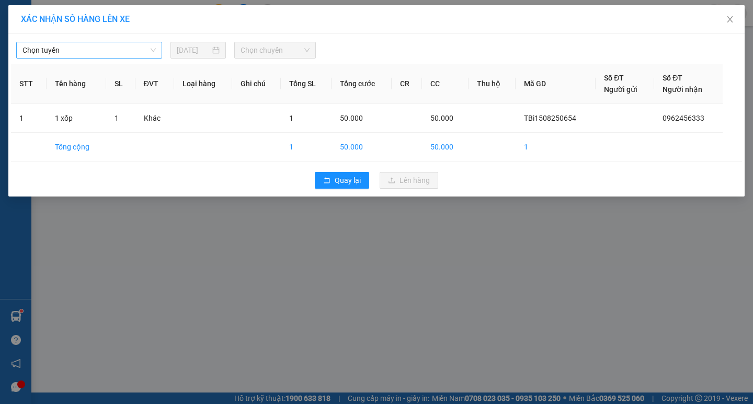
click at [106, 50] on span "Chọn tuyến" at bounding box center [88, 50] width 133 height 16
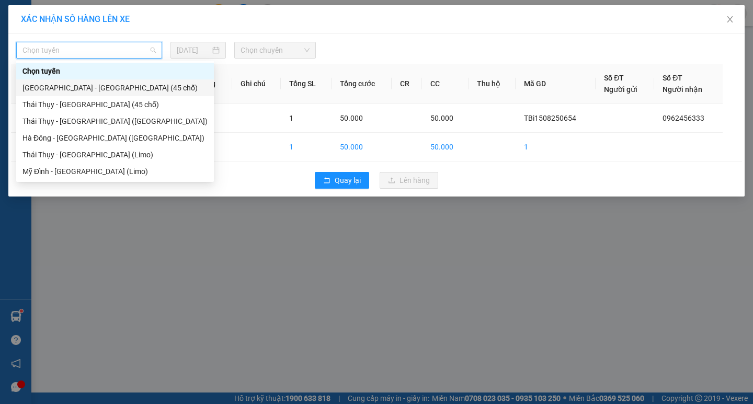
click at [96, 89] on div "[GEOGRAPHIC_DATA] - [GEOGRAPHIC_DATA] (45 chỗ)" at bounding box center [114, 88] width 185 height 12
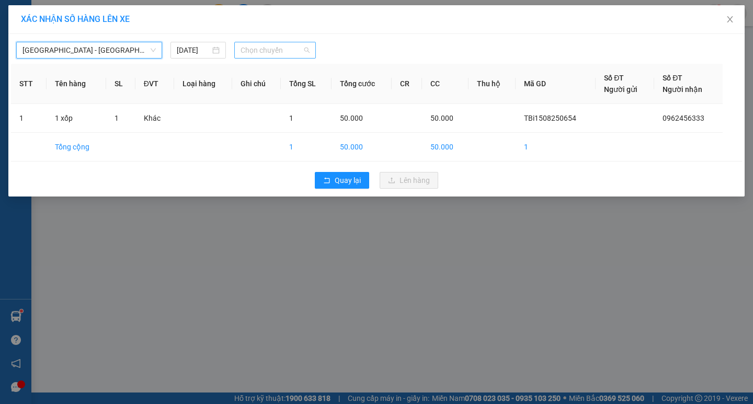
click at [276, 44] on span "Chọn chuyến" at bounding box center [275, 50] width 69 height 16
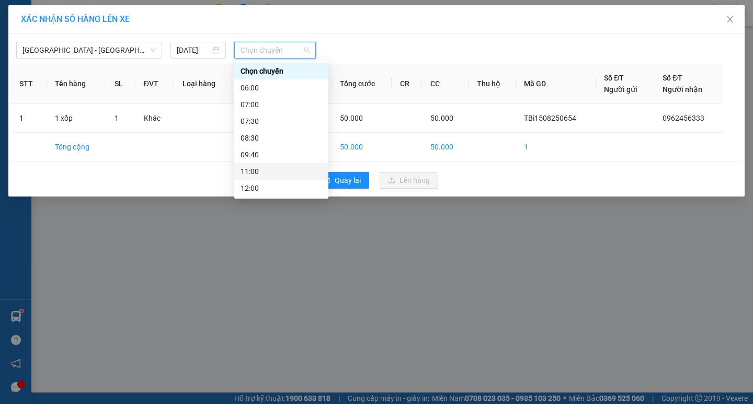
click at [269, 177] on div "11:00" at bounding box center [282, 172] width 82 height 12
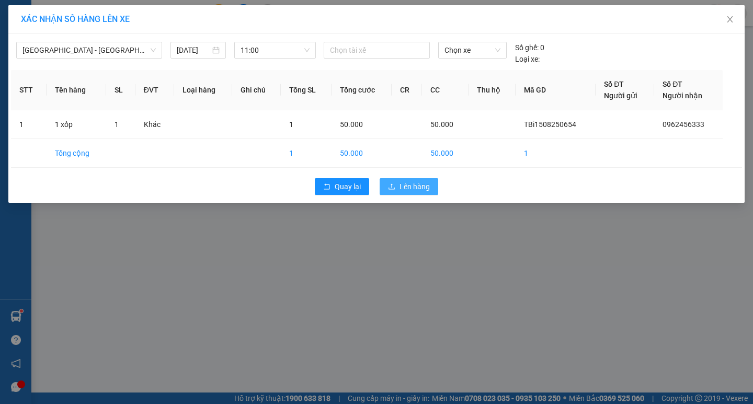
click at [383, 187] on button "Lên hàng" at bounding box center [409, 186] width 59 height 17
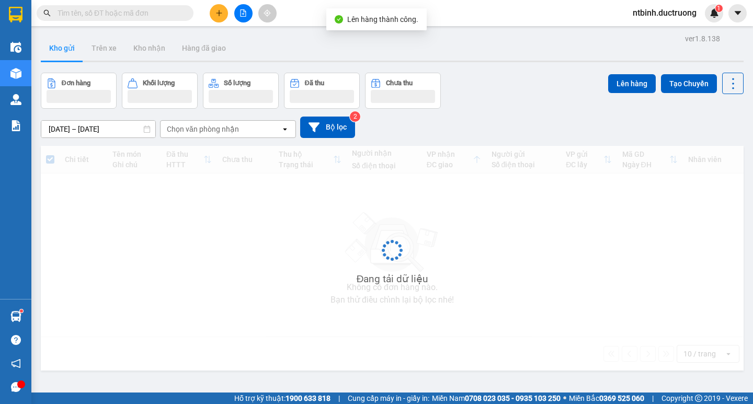
click at [245, 12] on icon "file-add" at bounding box center [243, 12] width 7 height 7
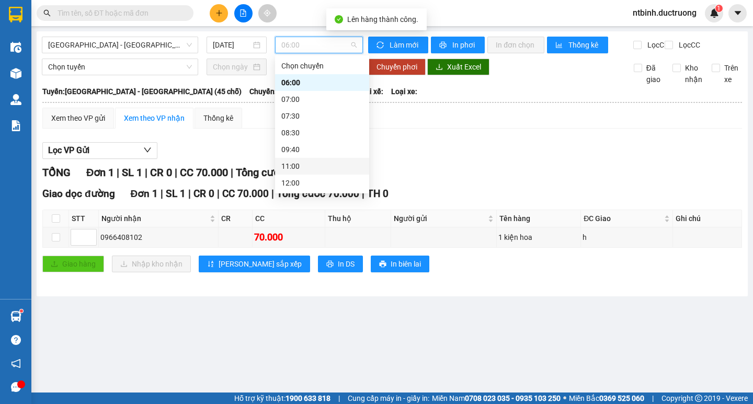
click at [313, 173] on div "11:00" at bounding box center [322, 166] width 94 height 17
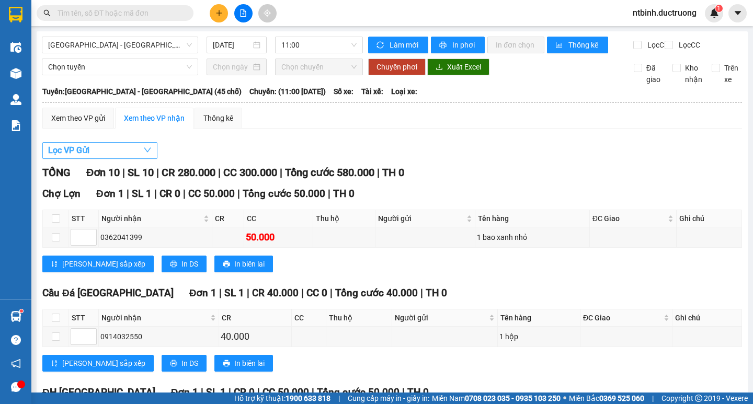
click at [89, 157] on span "Lọc VP Gửi" at bounding box center [68, 150] width 41 height 13
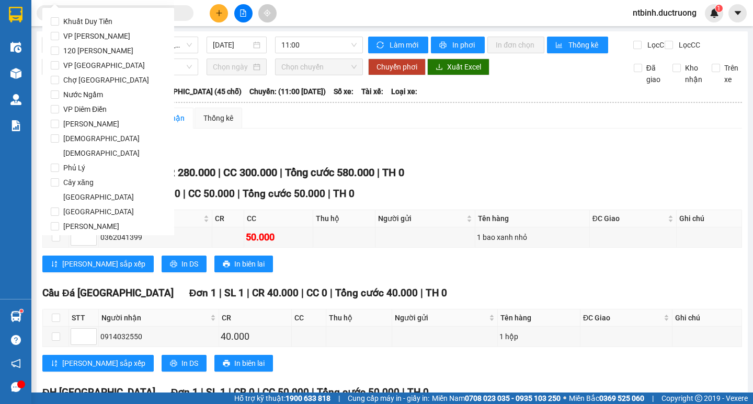
click at [89, 161] on label "Phủ Lý" at bounding box center [108, 168] width 115 height 15
click at [59, 164] on input "Phủ Lý" at bounding box center [55, 168] width 8 height 8
click at [89, 161] on label "Phủ Lý" at bounding box center [108, 168] width 115 height 15
click at [59, 164] on input "Phủ Lý" at bounding box center [55, 168] width 8 height 8
click at [84, 29] on span "VP [PERSON_NAME]" at bounding box center [96, 36] width 75 height 15
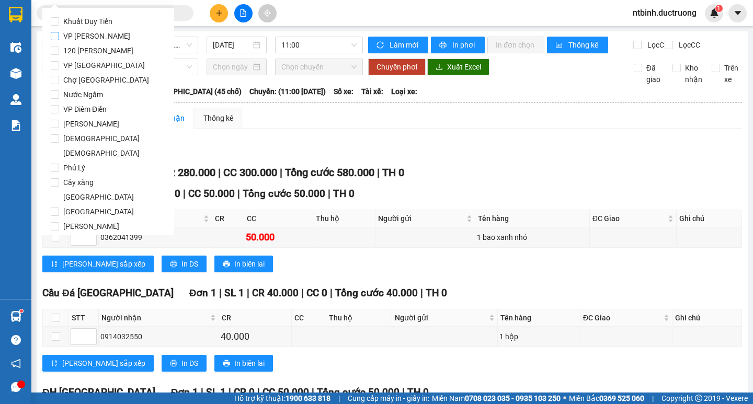
click at [59, 32] on input "VP [PERSON_NAME]" at bounding box center [55, 36] width 8 height 8
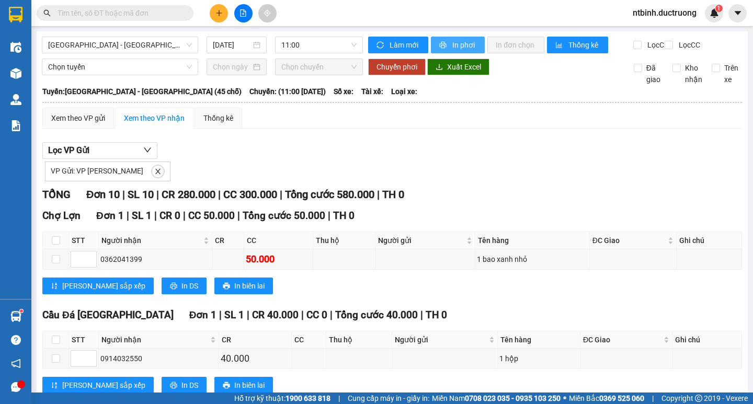
click at [452, 48] on span "In phơi" at bounding box center [464, 45] width 24 height 12
click at [472, 44] on span "In phơi" at bounding box center [464, 45] width 24 height 12
click at [495, 68] on div "Chuyển phơi Xuất Excel" at bounding box center [492, 67] width 249 height 17
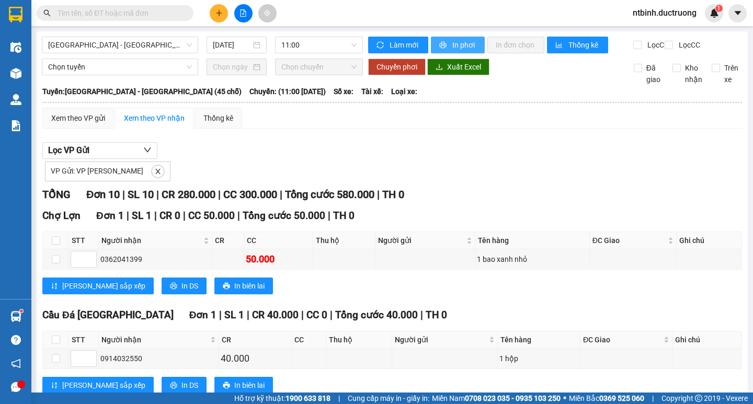
click at [442, 49] on span "printer" at bounding box center [443, 45] width 9 height 8
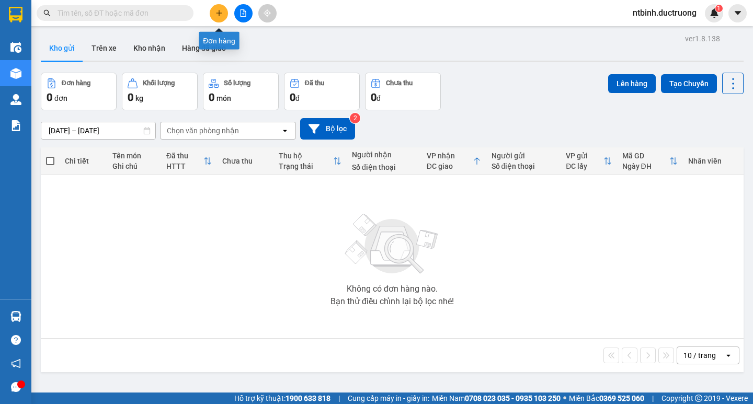
click at [219, 18] on button at bounding box center [219, 13] width 18 height 18
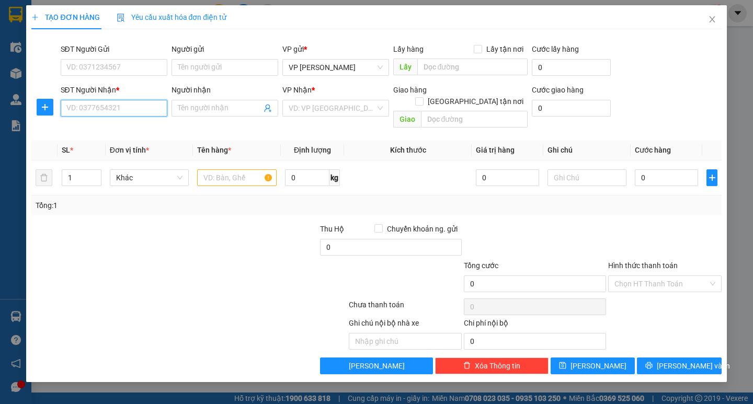
click at [98, 107] on input "SĐT Người Nhận *" at bounding box center [114, 108] width 107 height 17
click at [101, 76] on div "SĐT Người Gửi VD: 0371234567" at bounding box center [114, 61] width 107 height 37
click at [118, 69] on input "SĐT Người Gửi" at bounding box center [114, 67] width 107 height 17
click at [108, 115] on input "SĐT Người Nhận *" at bounding box center [114, 108] width 107 height 17
click at [112, 75] on input "SĐT Người Gửi" at bounding box center [114, 67] width 107 height 17
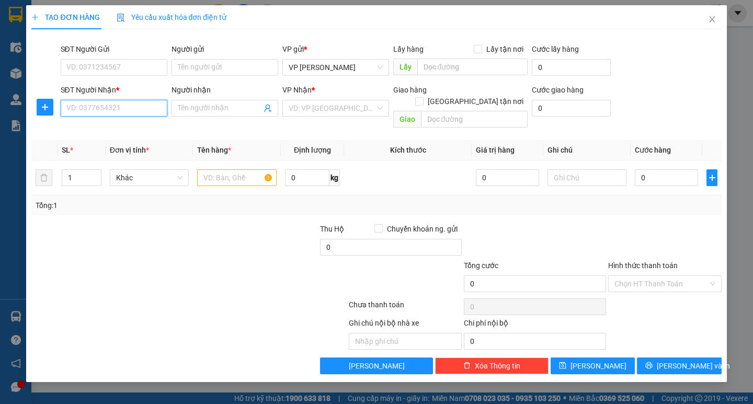
click at [108, 101] on input "SĐT Người Nhận *" at bounding box center [114, 108] width 107 height 17
click at [121, 68] on input "SĐT Người Gửi" at bounding box center [114, 67] width 107 height 17
click at [116, 105] on input "SĐT Người Nhận *" at bounding box center [114, 108] width 107 height 17
click at [119, 69] on input "SĐT Người Gửi" at bounding box center [114, 67] width 107 height 17
click at [111, 107] on input "SĐT Người Nhận *" at bounding box center [114, 108] width 107 height 17
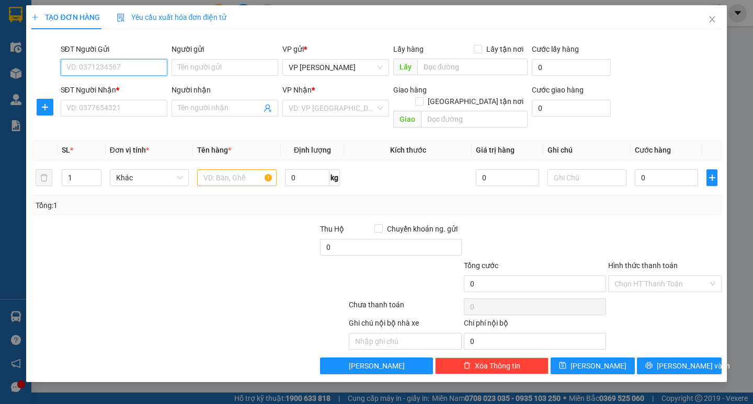
click at [124, 72] on input "SĐT Người Gửi" at bounding box center [114, 67] width 107 height 17
click at [115, 118] on div "SĐT Người Nhận * VD: 0377654321" at bounding box center [114, 102] width 107 height 37
click at [117, 109] on input "SĐT Người Nhận *" at bounding box center [114, 108] width 107 height 17
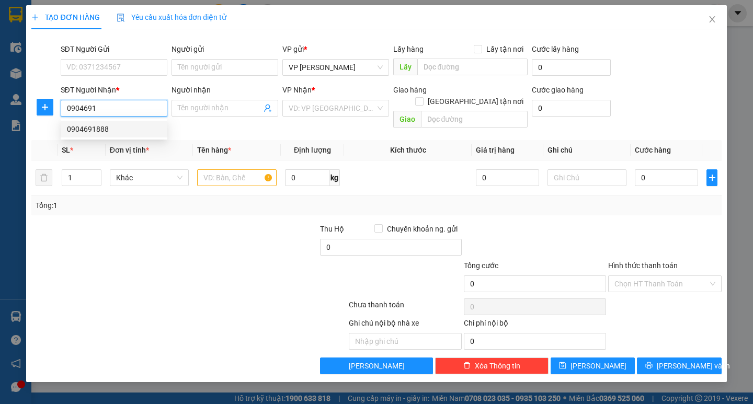
click at [112, 128] on div "0904691888" at bounding box center [114, 129] width 94 height 12
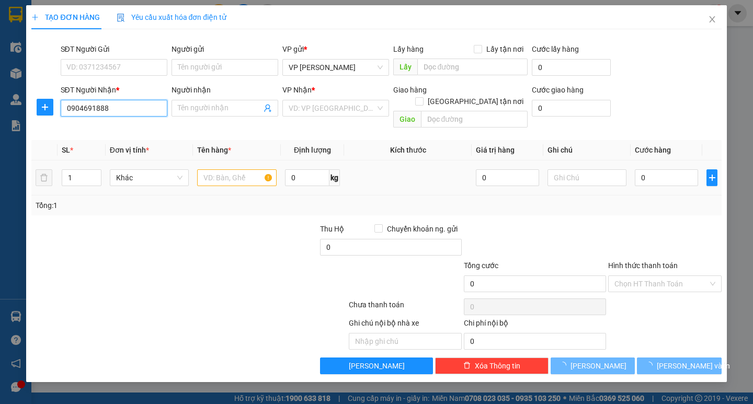
type input "0904691888"
click at [244, 176] on div at bounding box center [236, 177] width 79 height 21
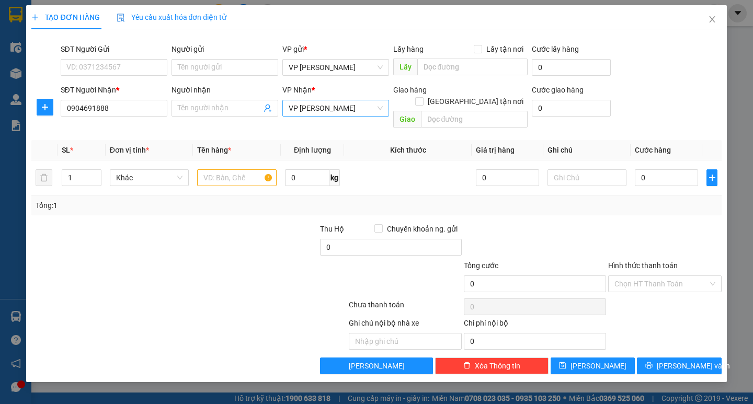
click at [316, 111] on span "VP [PERSON_NAME]" at bounding box center [336, 108] width 94 height 16
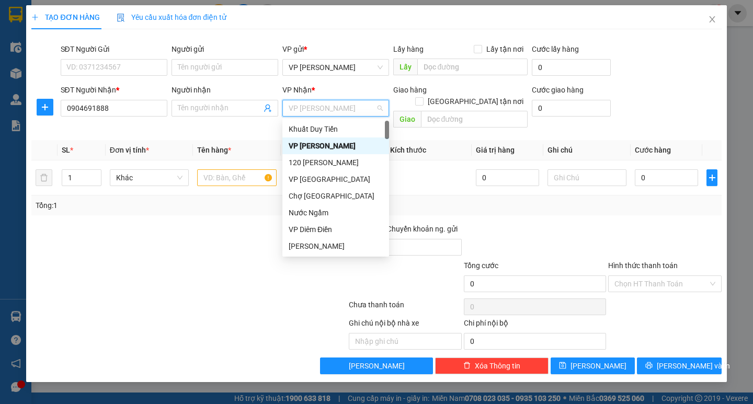
type input "b"
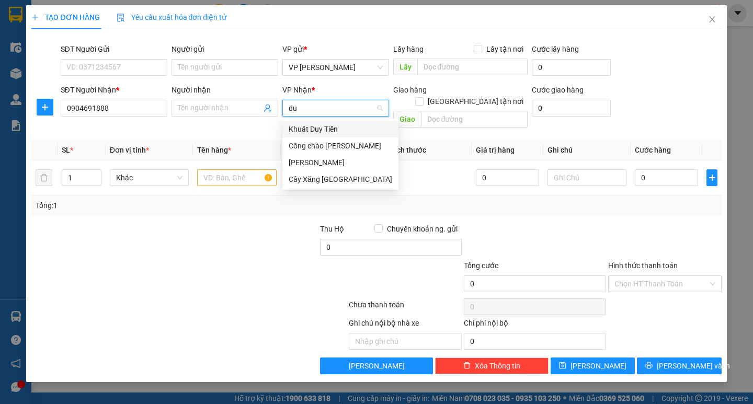
type input "d"
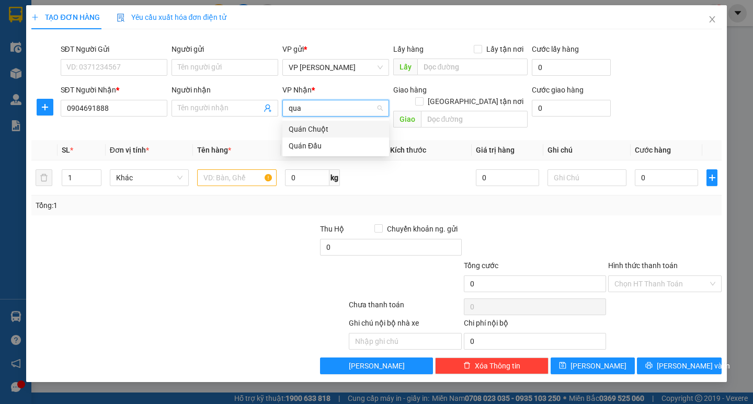
type input "quan"
click at [233, 176] on div at bounding box center [236, 177] width 79 height 21
click at [233, 172] on input "text" at bounding box center [236, 177] width 79 height 17
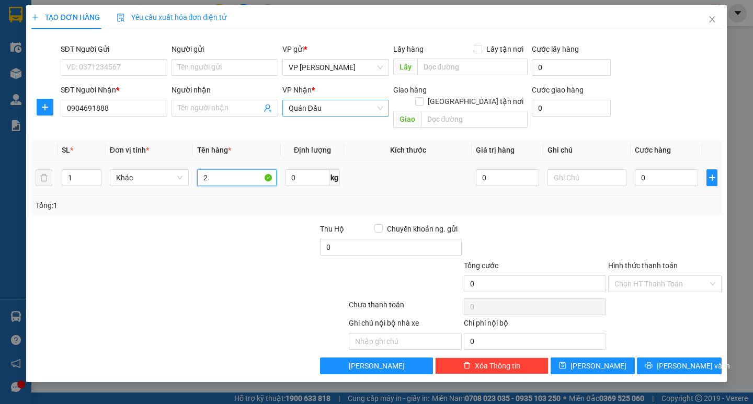
type input "2"
type input "cần câu + 1 túi"
click at [645, 169] on input "0" at bounding box center [666, 177] width 63 height 17
click at [638, 170] on input "0" at bounding box center [666, 177] width 63 height 17
type input "80"
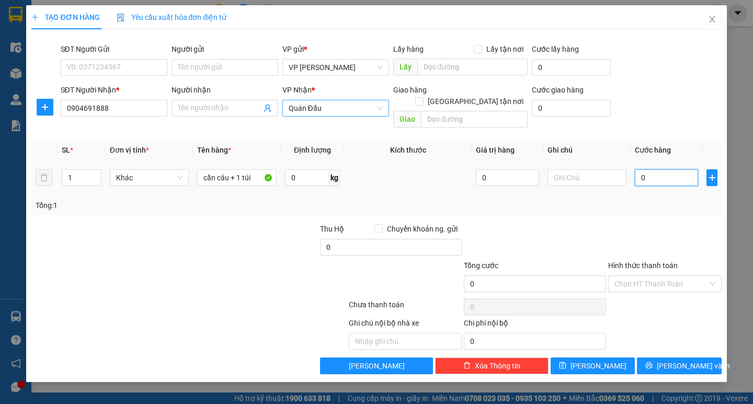
type input "80"
type input "0"
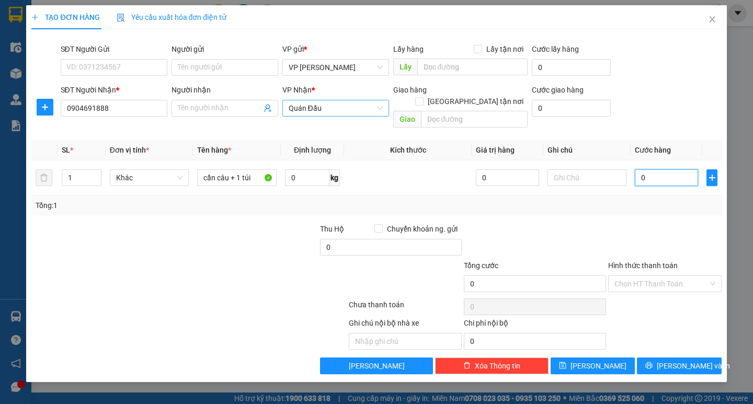
type input "70"
click at [634, 201] on div "Tổng: 1" at bounding box center [376, 206] width 690 height 20
type input "70.000"
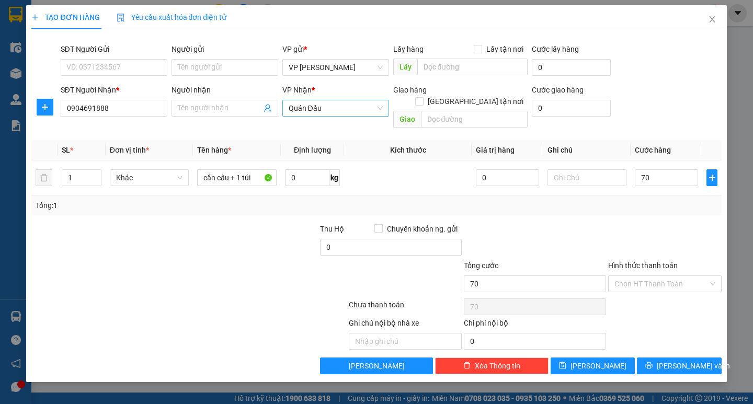
type input "70.000"
click at [674, 360] on span "[PERSON_NAME] và In" at bounding box center [693, 366] width 73 height 12
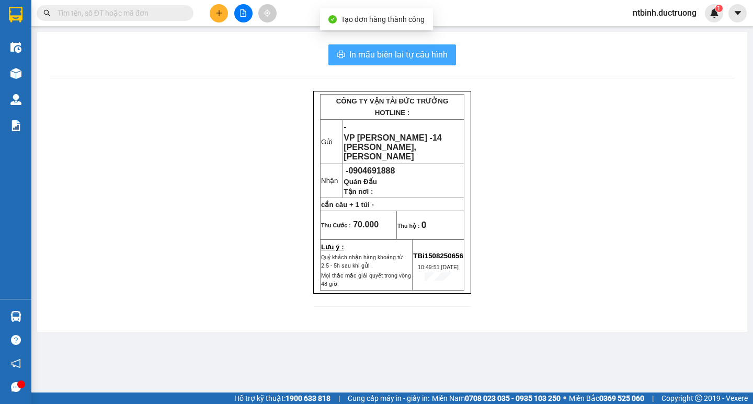
click at [395, 60] on span "In mẫu biên lai tự cấu hình" at bounding box center [398, 54] width 98 height 13
